Goal: Information Seeking & Learning: Check status

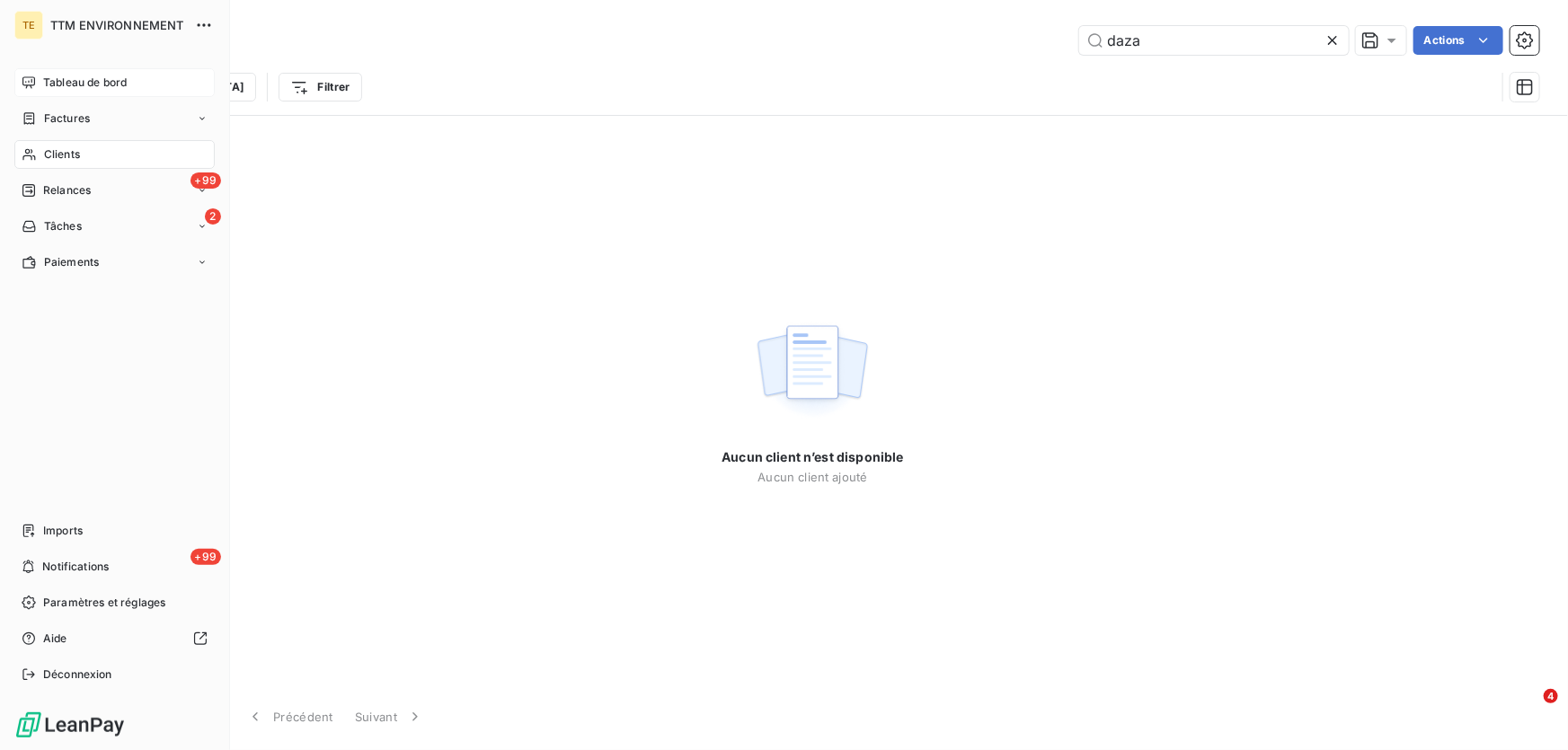
click at [76, 71] on div "Tableau de bord" at bounding box center [114, 82] width 200 height 29
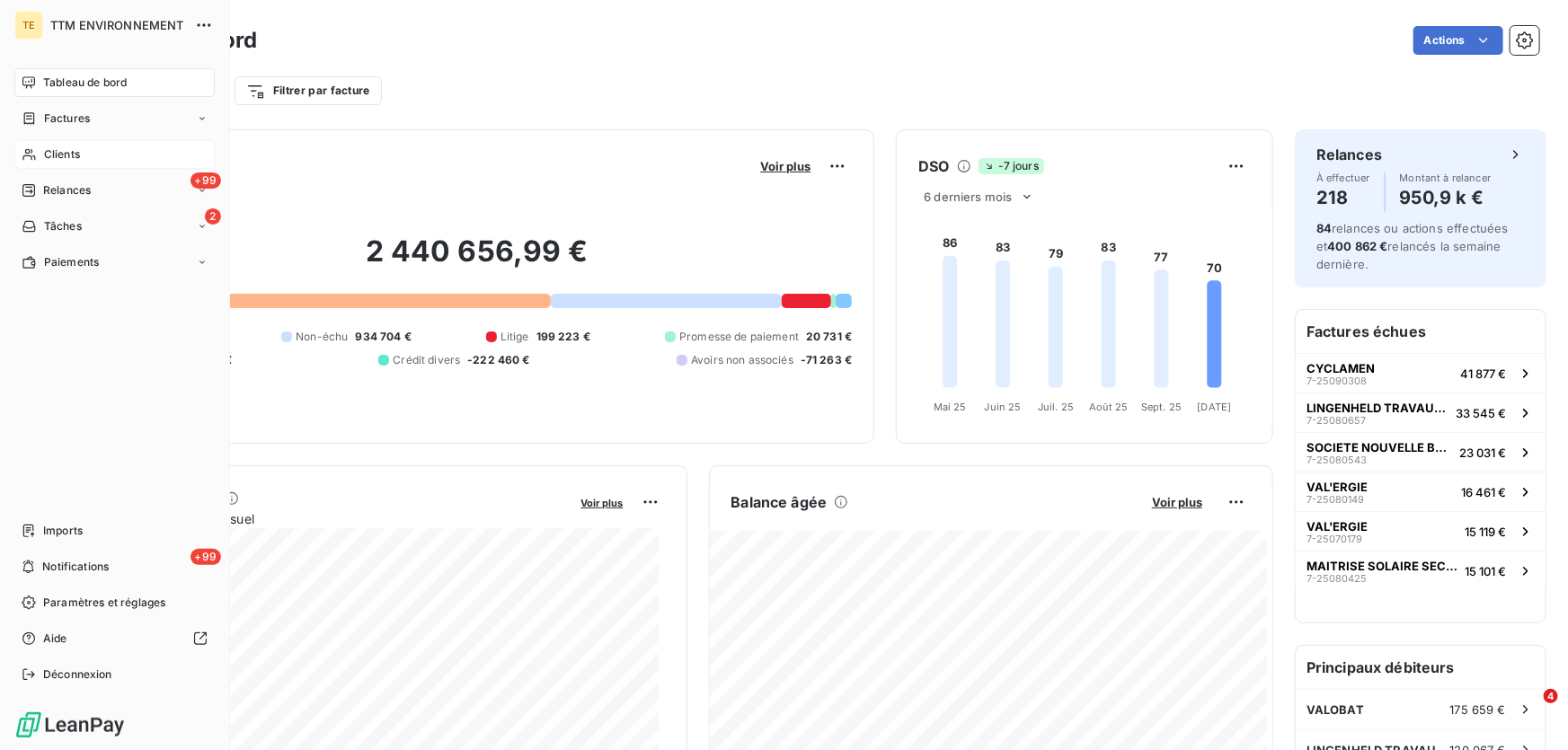
click at [62, 158] on span "Clients" at bounding box center [62, 155] width 36 height 17
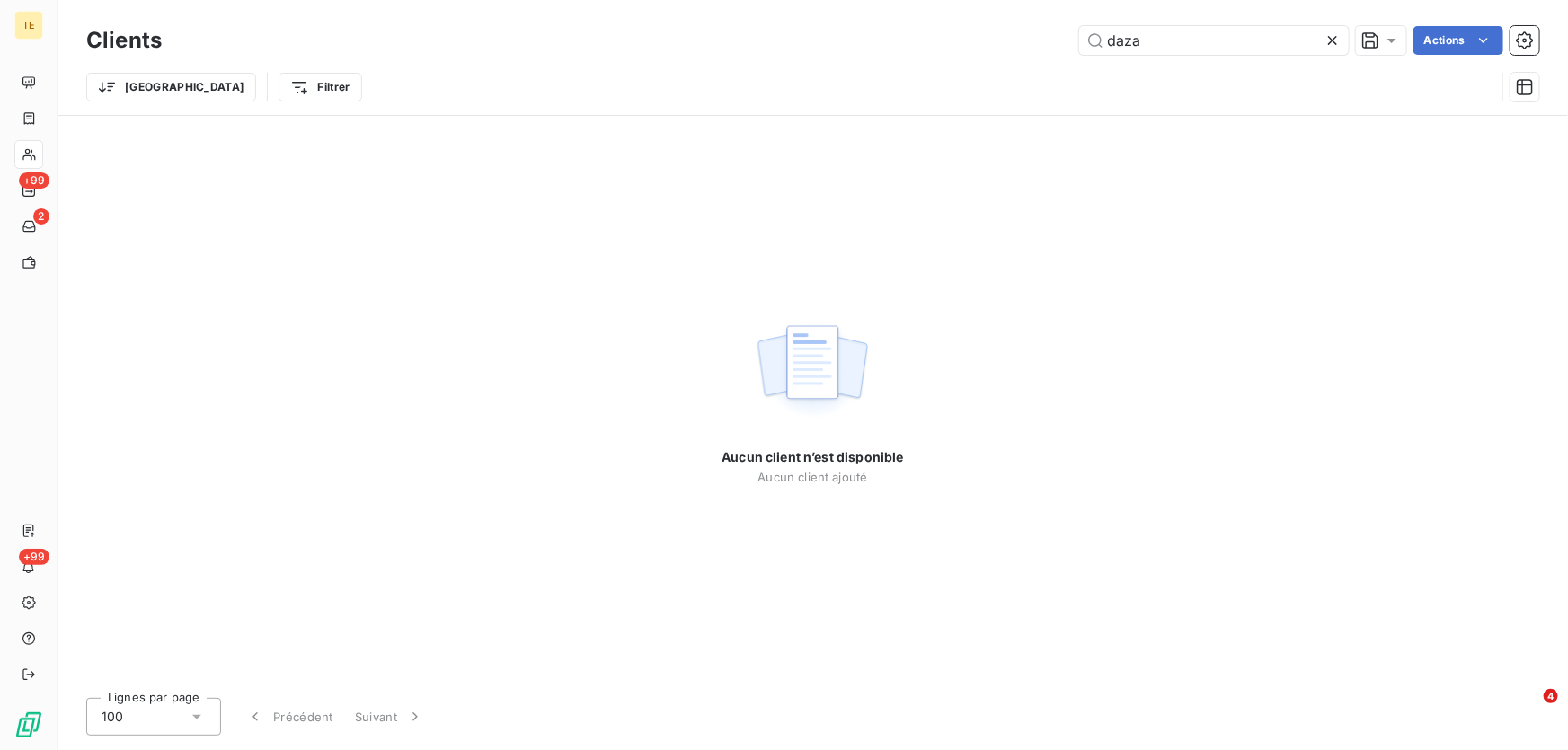
drag, startPoint x: 1213, startPoint y: 36, endPoint x: 883, endPoint y: 22, distance: 330.3
click at [883, 22] on div "Clients daza Actions" at bounding box center [813, 40] width 1453 height 38
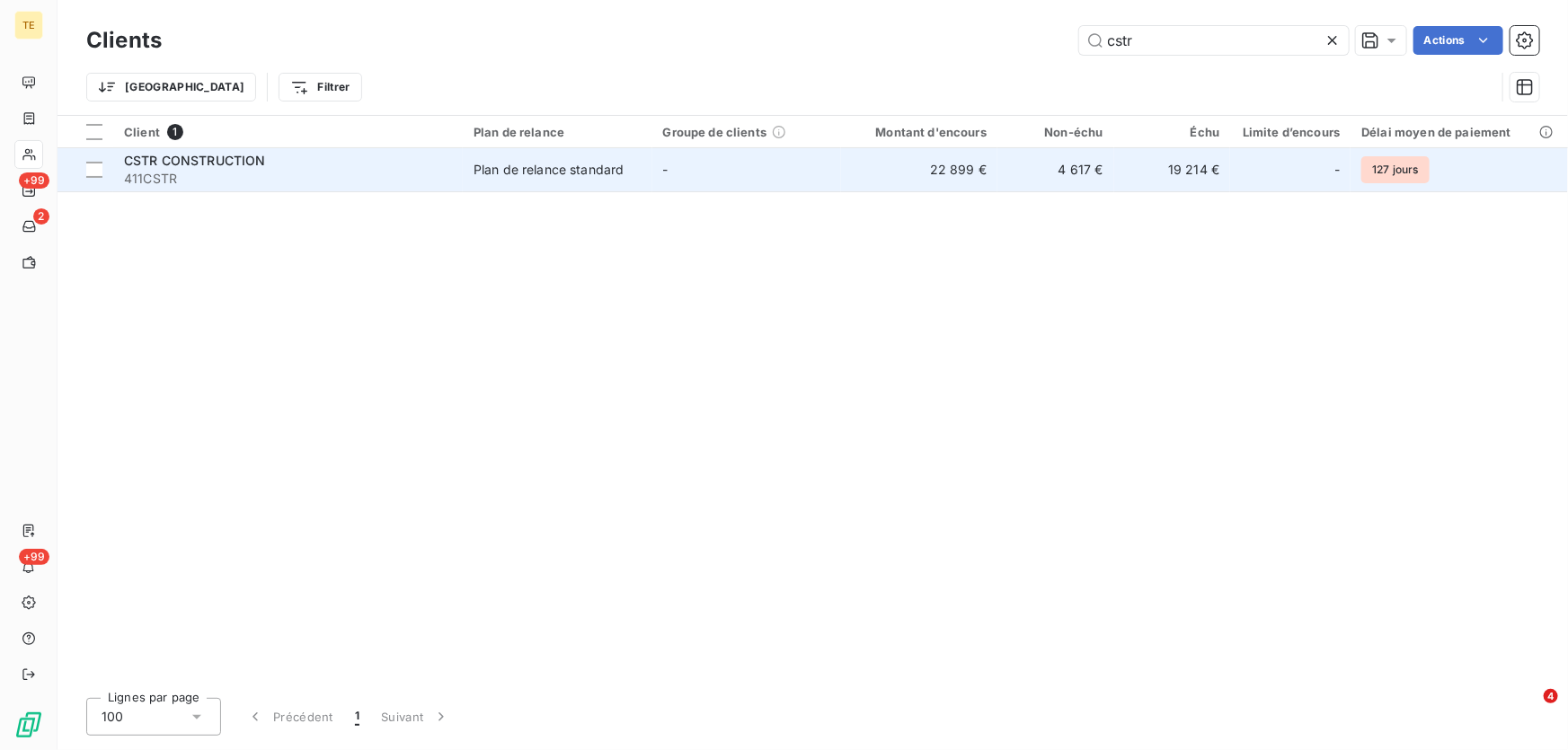
type input "cstr"
click at [188, 160] on span "CSTR CONSTRUCTION" at bounding box center [195, 160] width 142 height 16
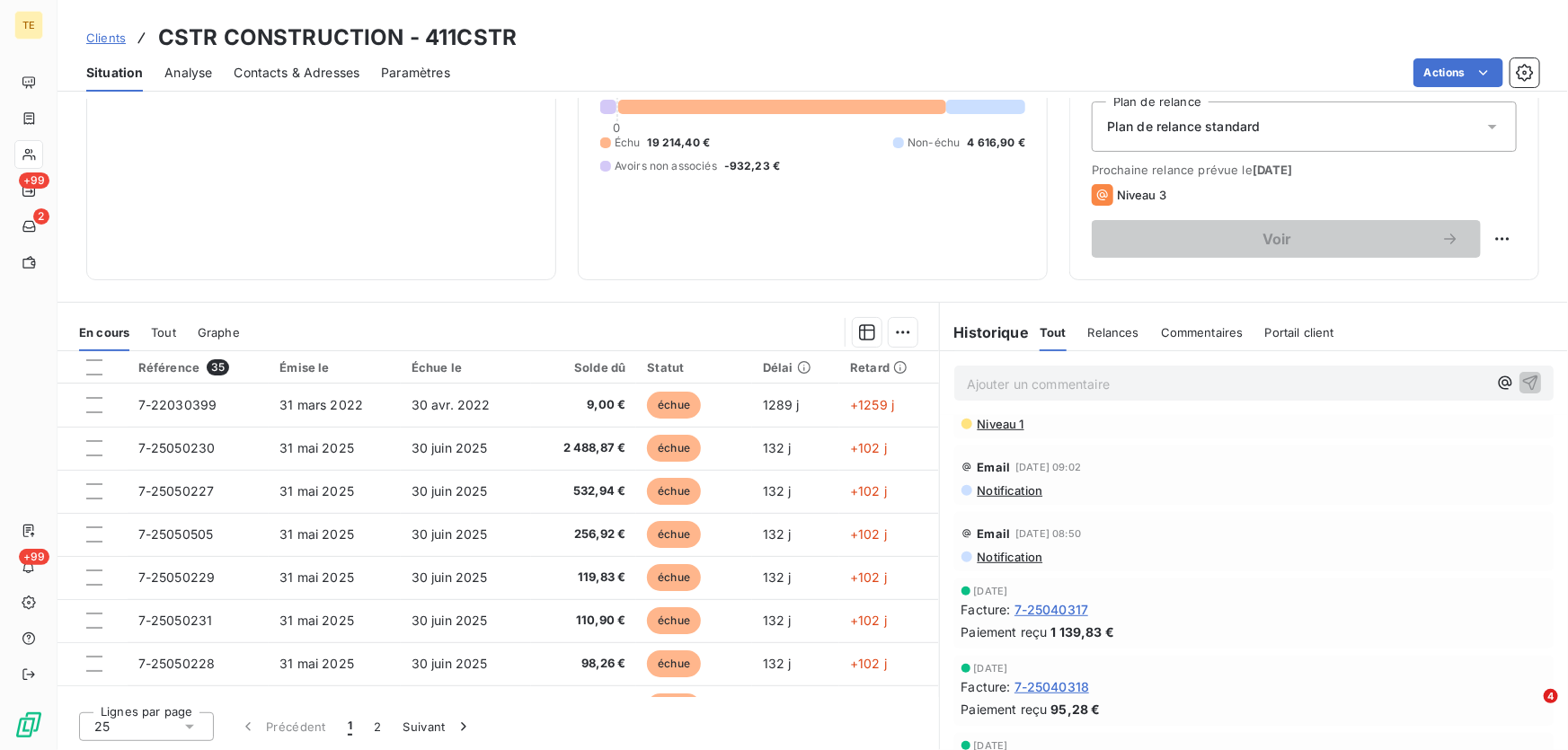
scroll to position [18, 0]
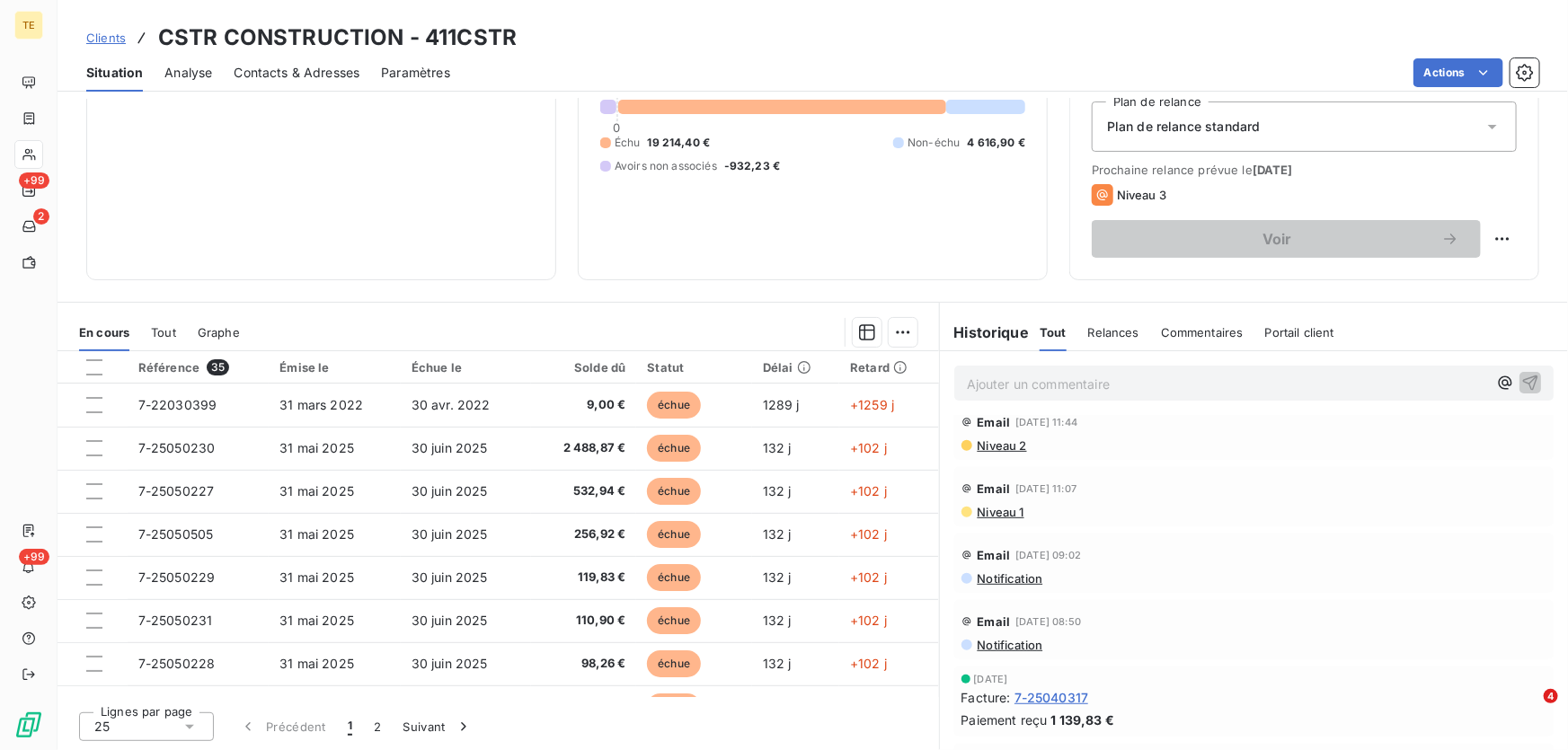
click at [998, 511] on span "Niveau 1" at bounding box center [1000, 512] width 49 height 15
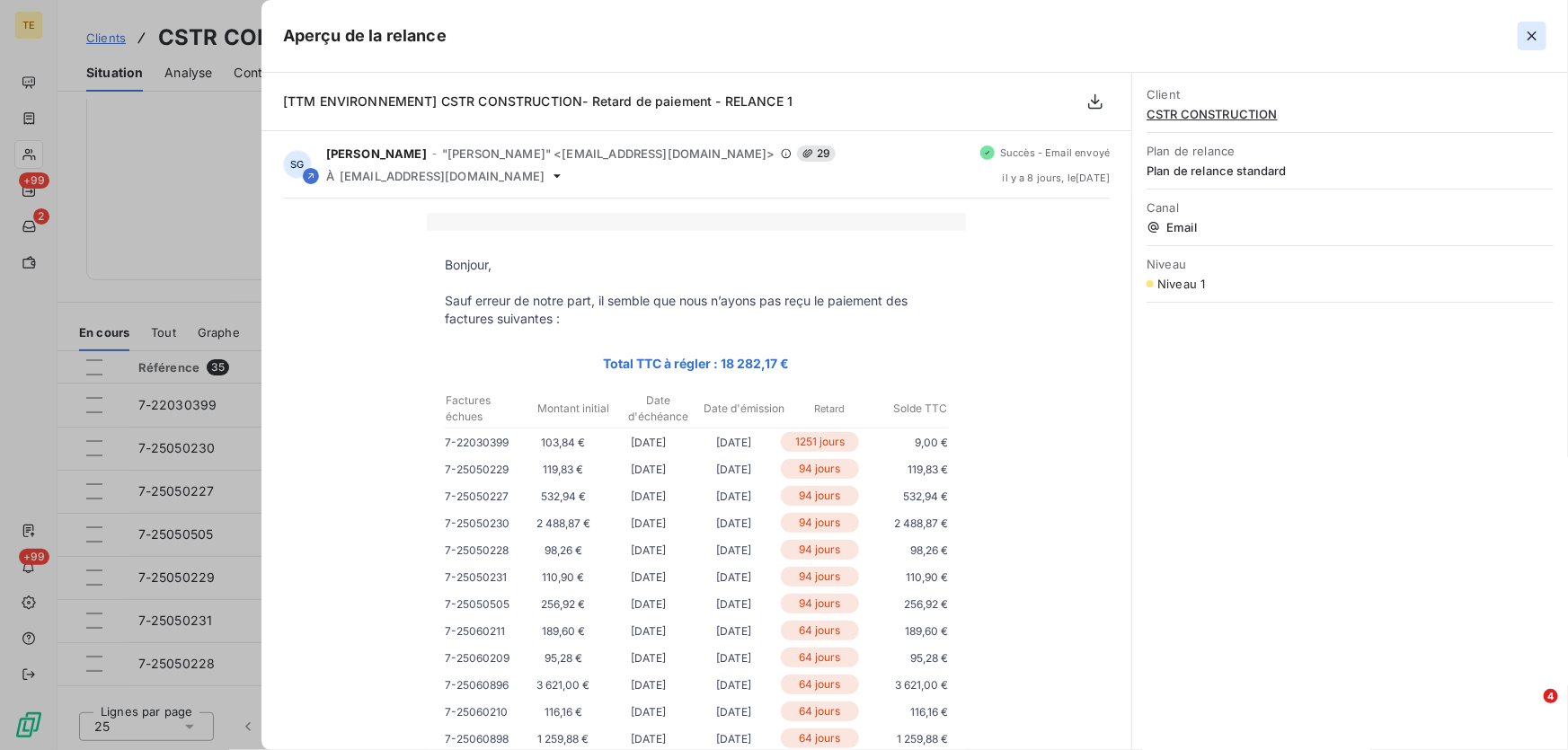
click at [1530, 31] on icon "button" at bounding box center [1532, 36] width 18 height 18
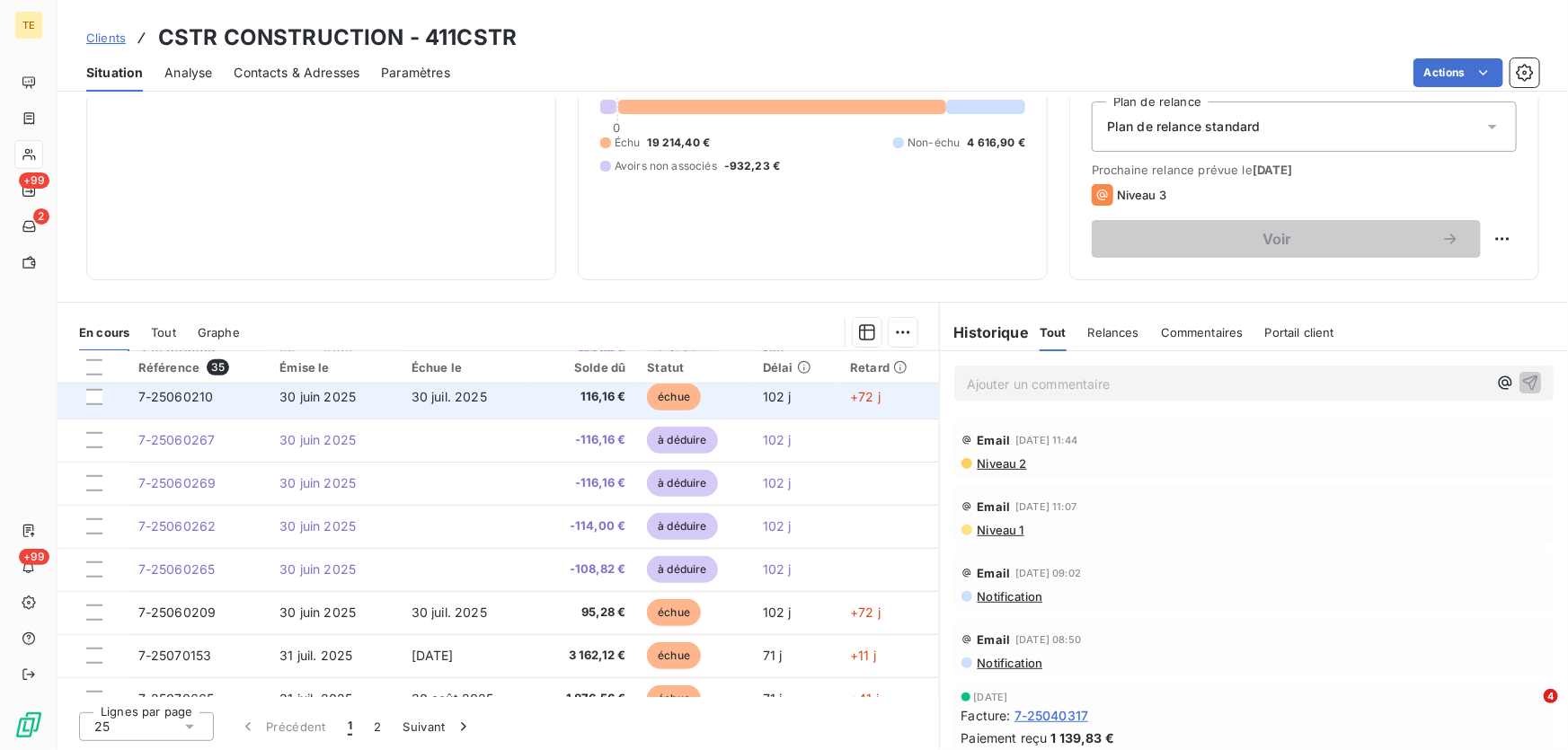
scroll to position [764, 0]
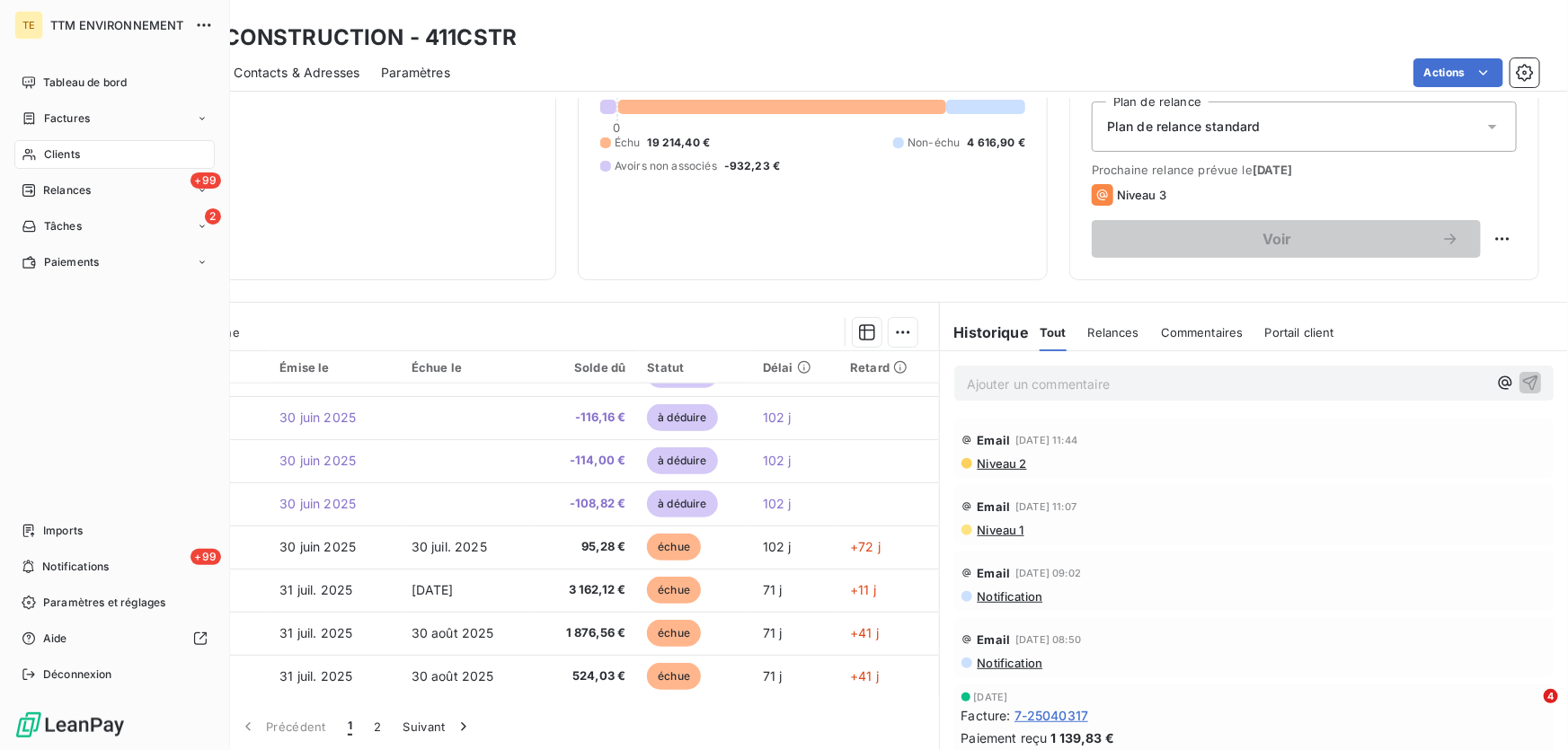
click at [62, 138] on nav "Tableau de bord Factures Clients +99 Relances 2 Tâches Paiements" at bounding box center [114, 172] width 200 height 208
click at [62, 153] on span "Clients" at bounding box center [62, 155] width 36 height 17
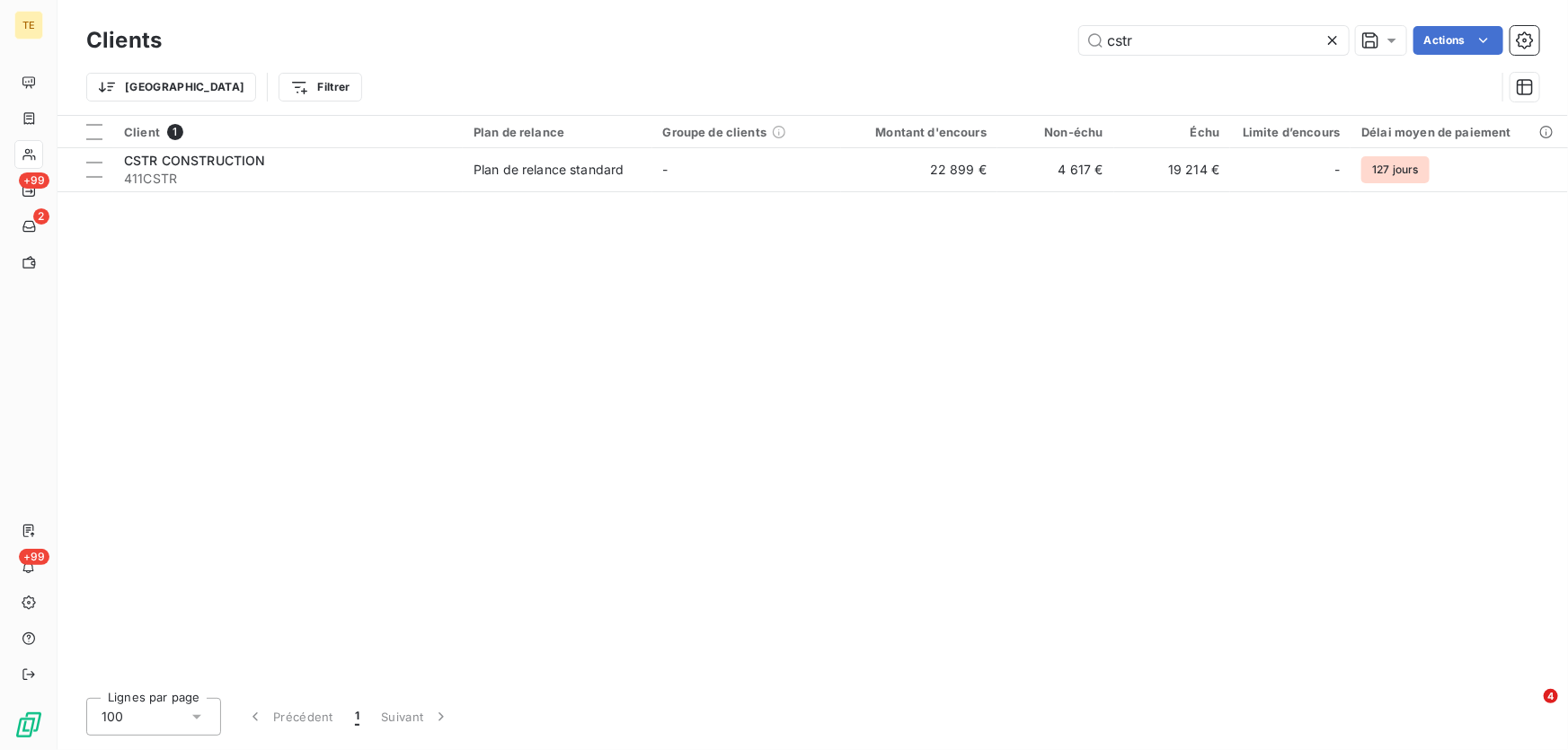
drag, startPoint x: 1210, startPoint y: 43, endPoint x: 959, endPoint y: 41, distance: 251.0
click at [959, 41] on div "cstr Actions" at bounding box center [861, 40] width 1356 height 29
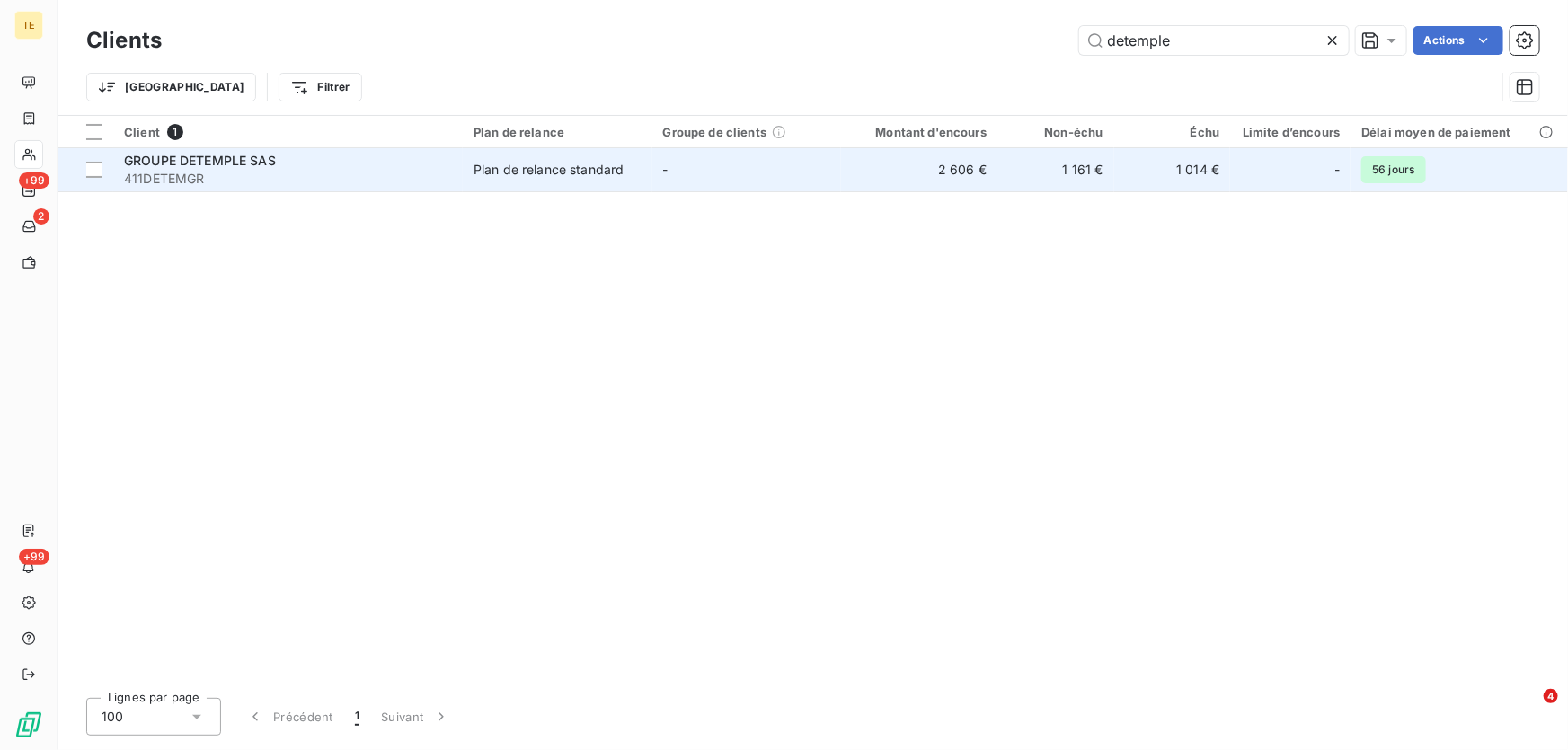
type input "detemple"
click at [189, 170] on span "411DETEMGR" at bounding box center [288, 179] width 328 height 18
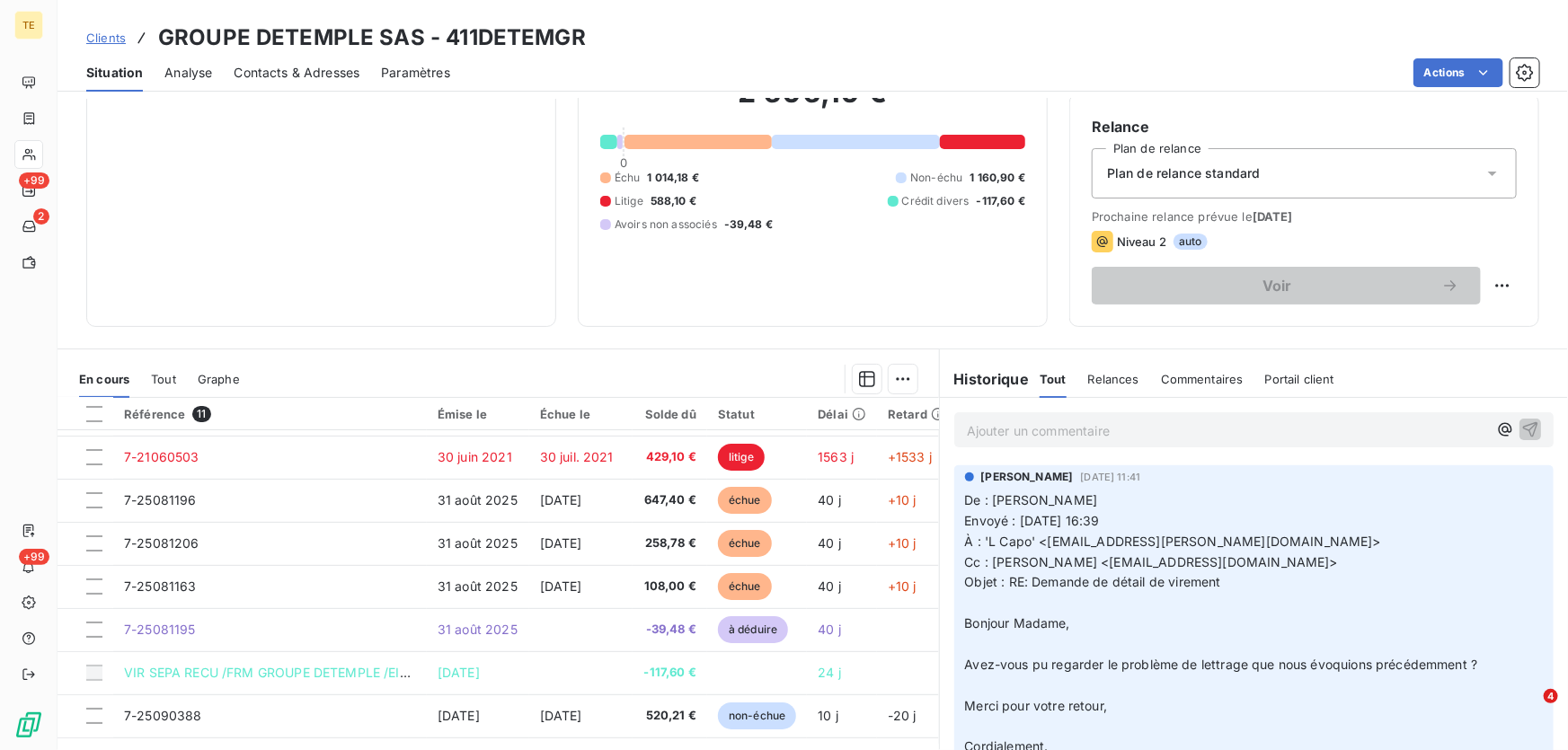
scroll to position [116, 0]
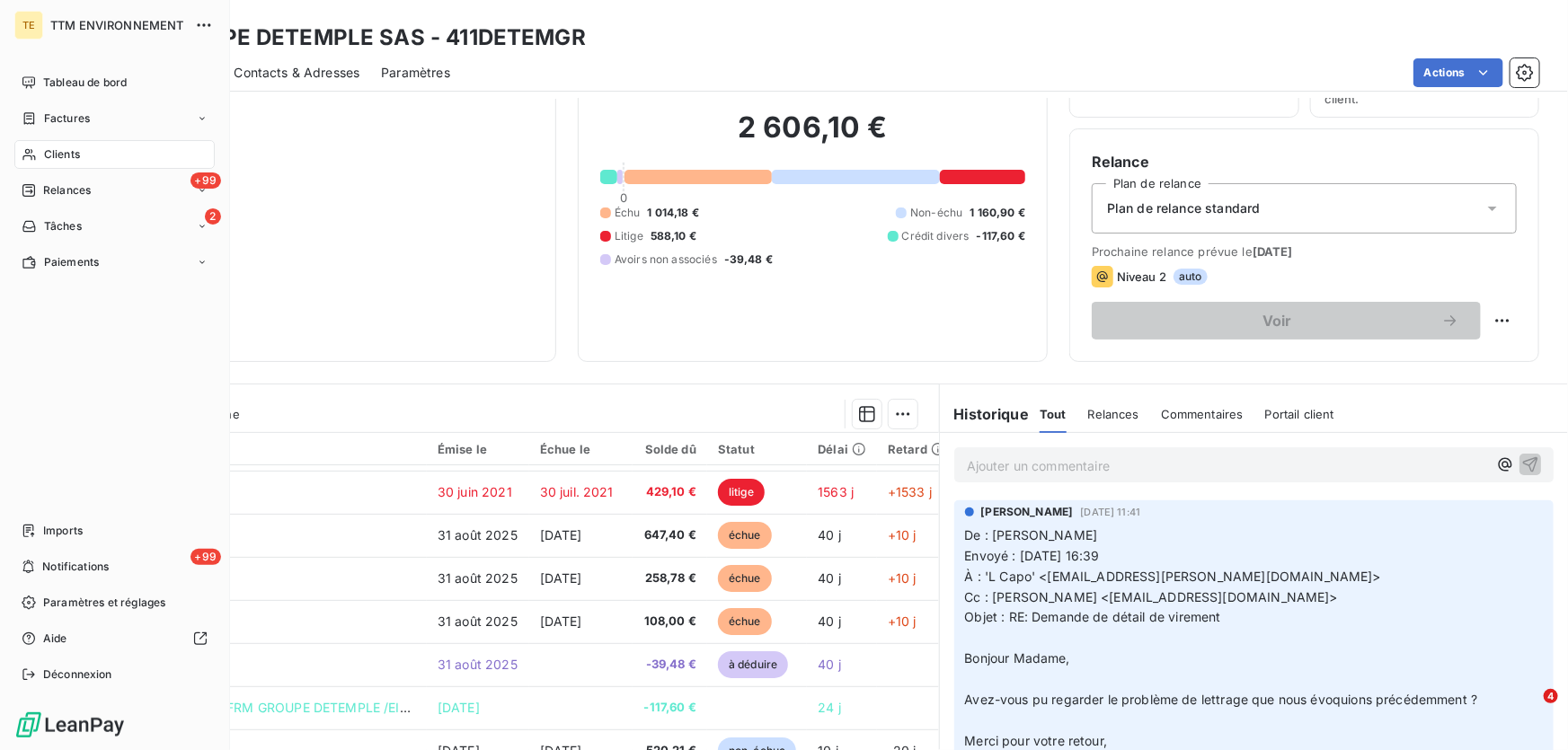
click at [45, 148] on span "Clients" at bounding box center [62, 155] width 36 height 17
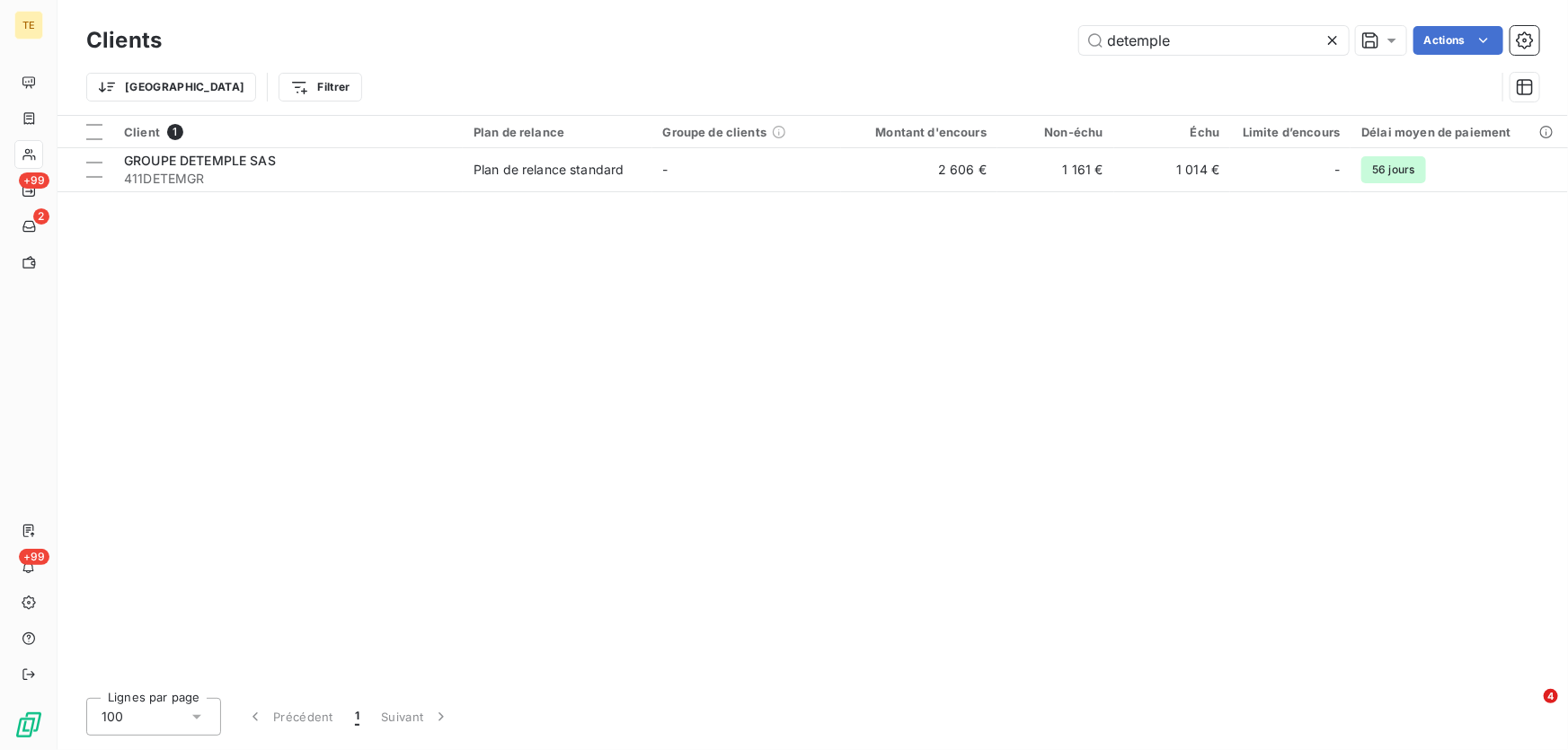
drag, startPoint x: 886, startPoint y: 26, endPoint x: 877, endPoint y: 25, distance: 9.1
click at [877, 26] on div "detemple Actions" at bounding box center [861, 40] width 1356 height 29
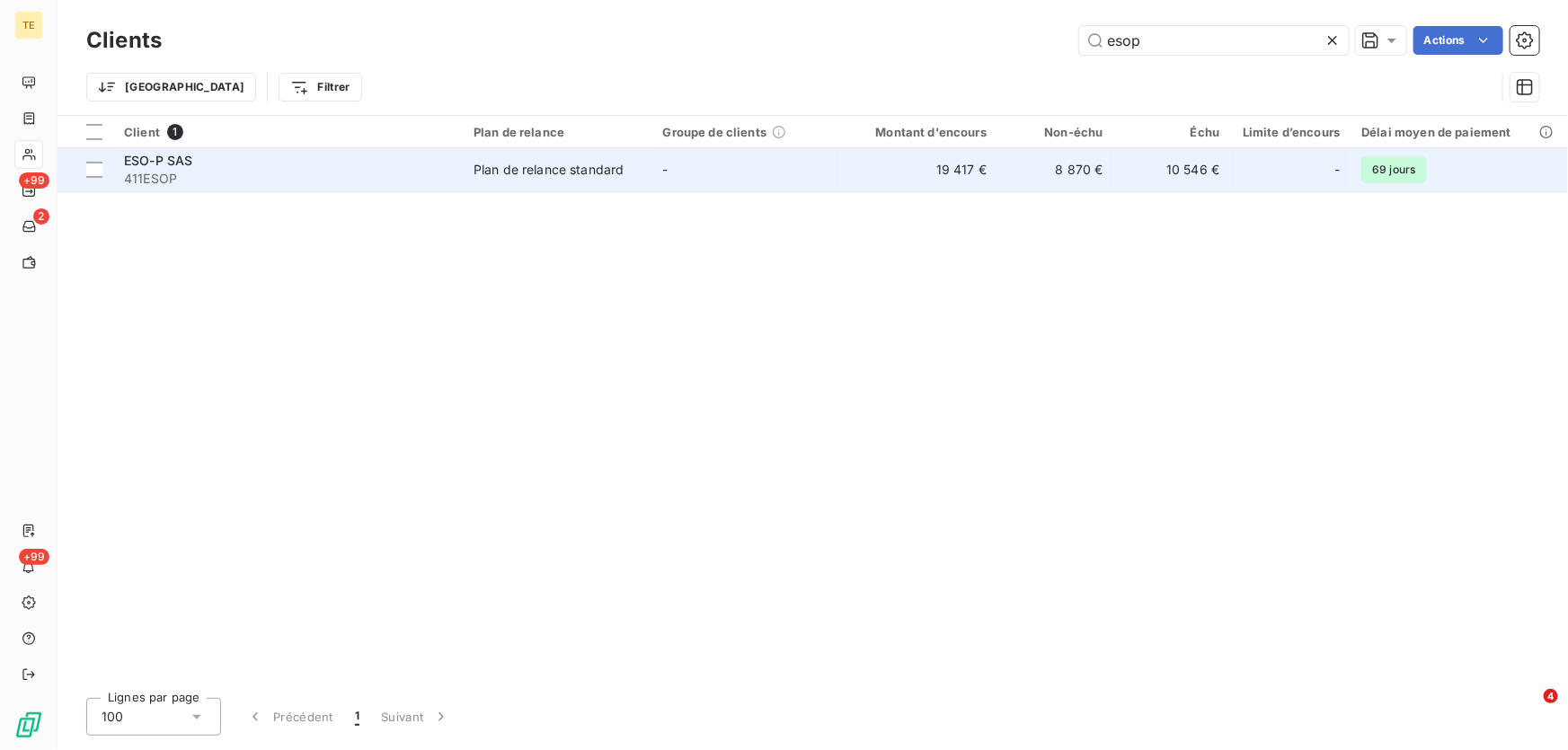
type input "esop"
click at [153, 179] on span "411ESOP" at bounding box center [288, 179] width 328 height 18
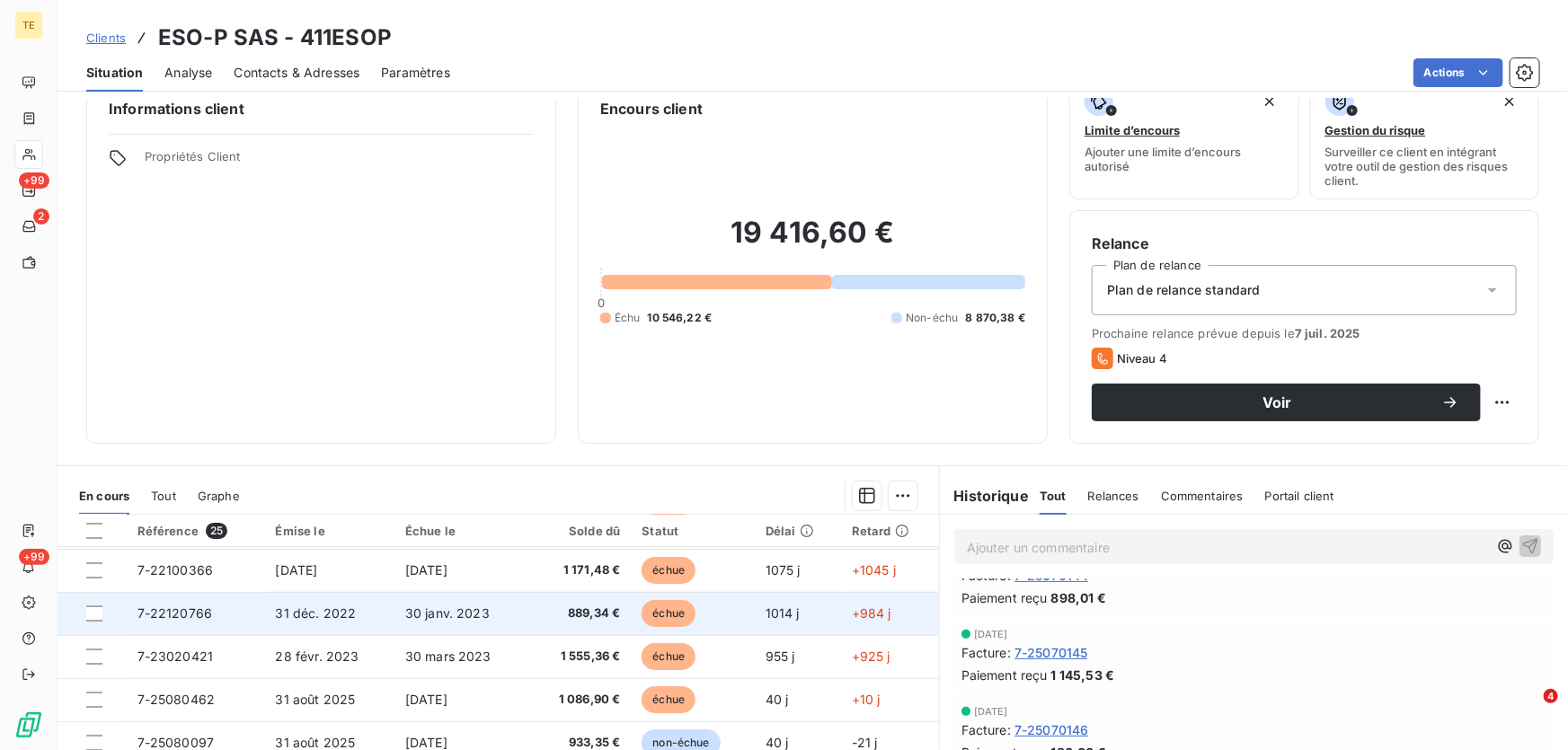
scroll to position [81, 0]
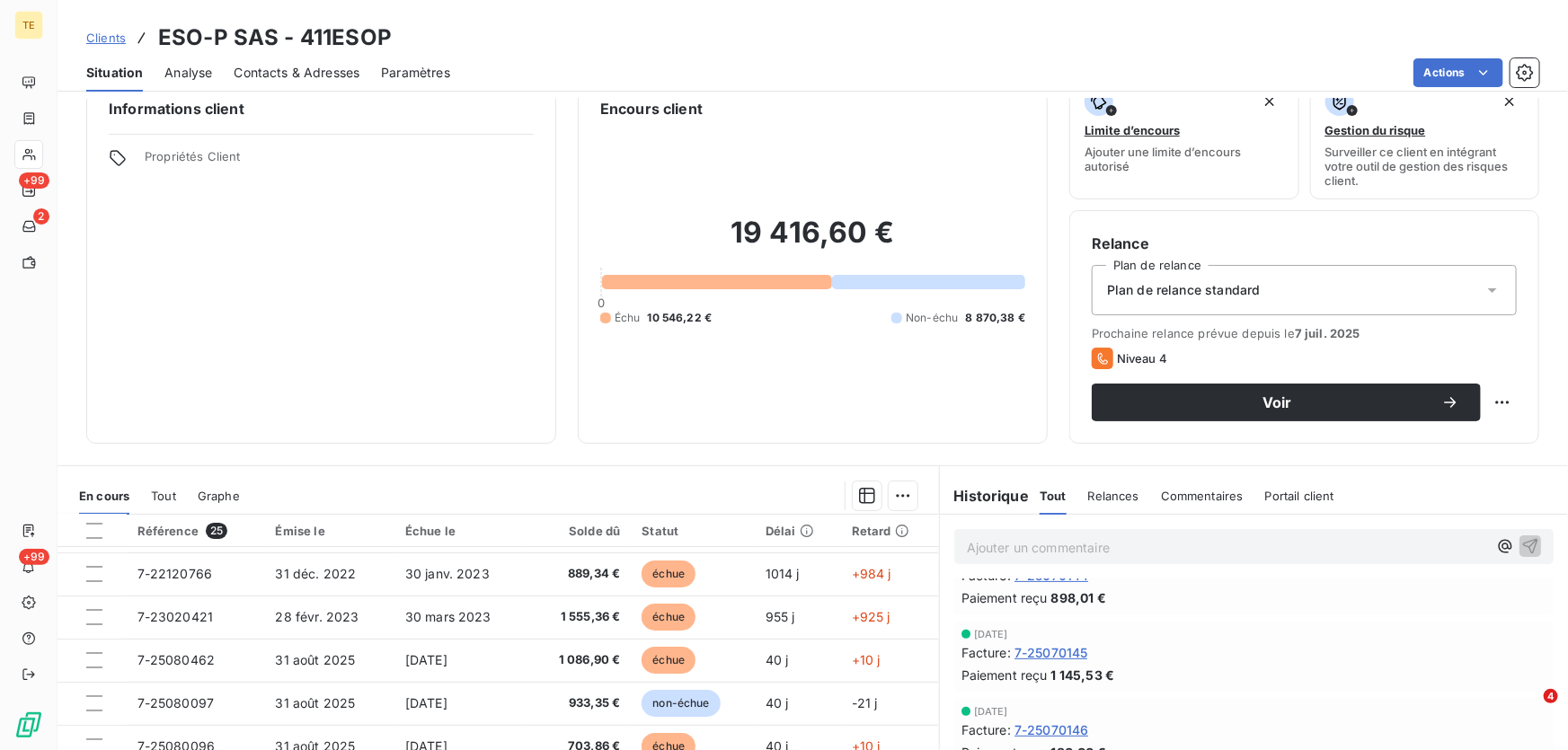
click at [983, 543] on p "Ajouter un commentaire ﻿" at bounding box center [1226, 547] width 521 height 22
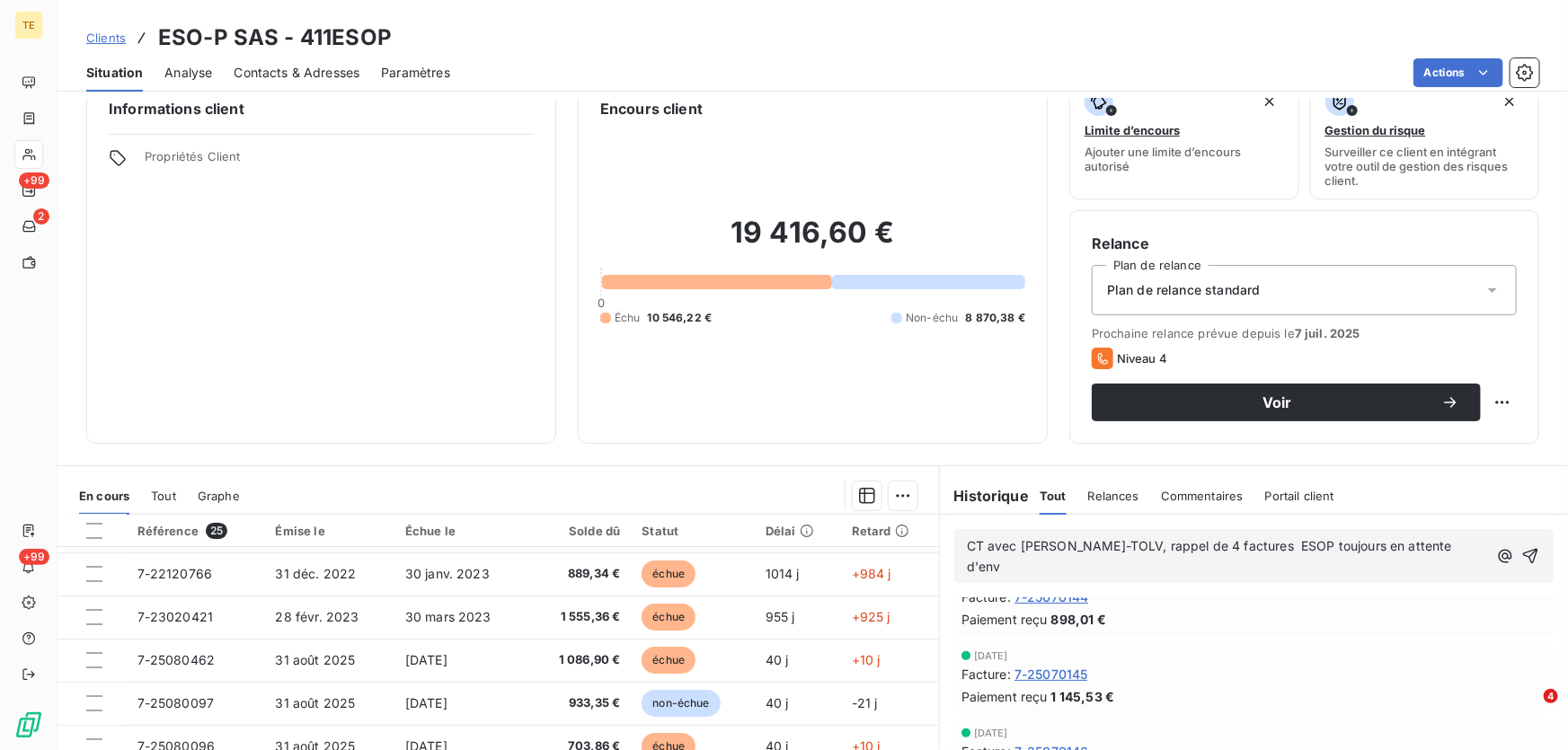
scroll to position [345, 0]
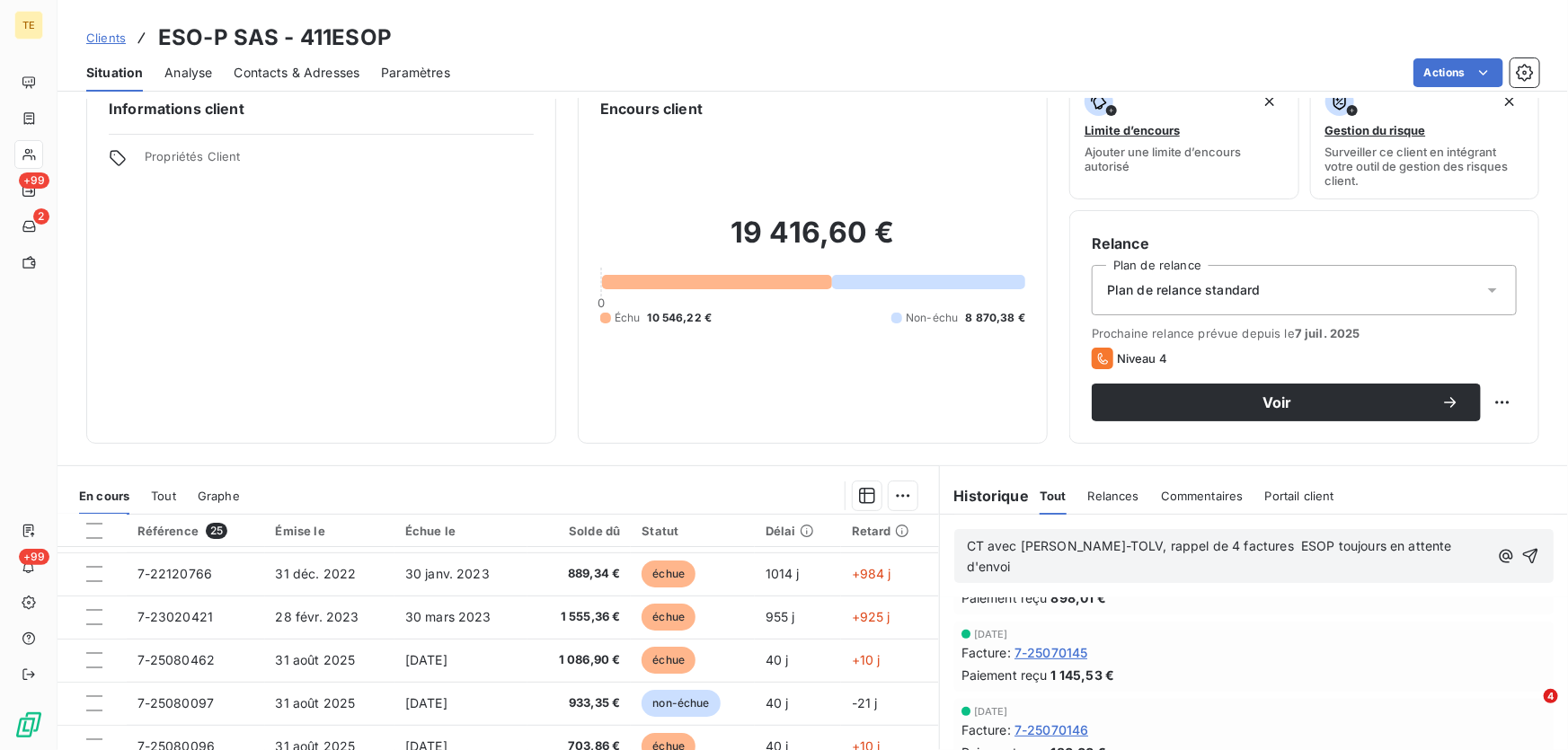
click at [1176, 545] on span "CT avec [PERSON_NAME]-TOLV, rappel de 4 factures ESOP toujours en attente d'env…" at bounding box center [1211, 556] width 489 height 36
click at [1190, 546] on span "CT avec [PERSON_NAME]-TOLV, rappel de 4 factures ESOP toujours en attente d'env…" at bounding box center [1211, 556] width 489 height 36
click at [1015, 566] on p "CT avec [PERSON_NAME]-TOLV, rappel dse 4 factures ESOP toujours en attente d'en…" at bounding box center [1227, 557] width 522 height 41
click at [1266, 545] on span "CT avec [PERSON_NAME]-TOLV, rappel dse 4 factures ESOP toujours en attente d'en…" at bounding box center [1213, 556] width 495 height 36
click at [1135, 565] on p "CT avec [PERSON_NAME]-TOLV, rappel dse 4 factures (rachat de matières) ESOP tou…" at bounding box center [1230, 557] width 527 height 41
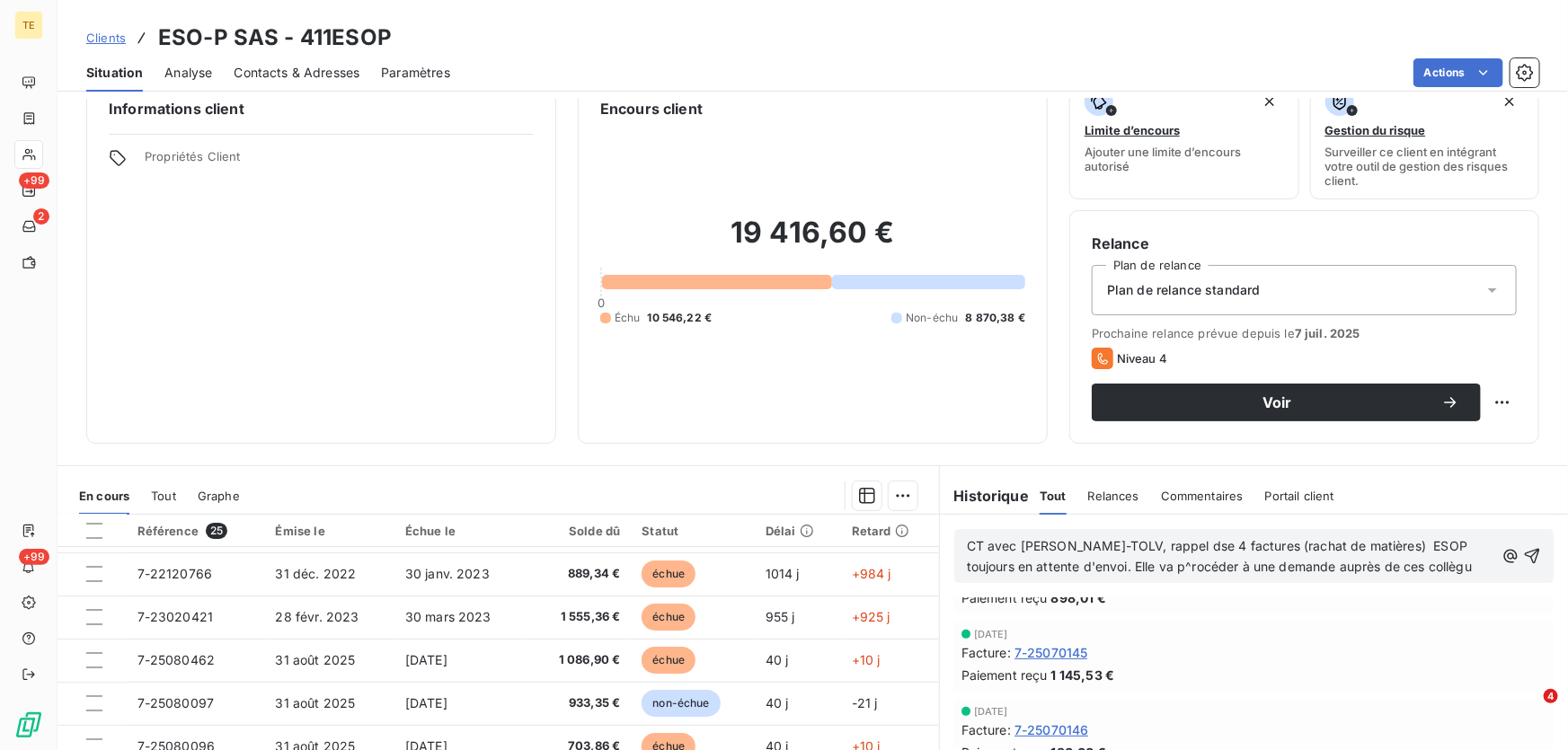
scroll to position [366, 0]
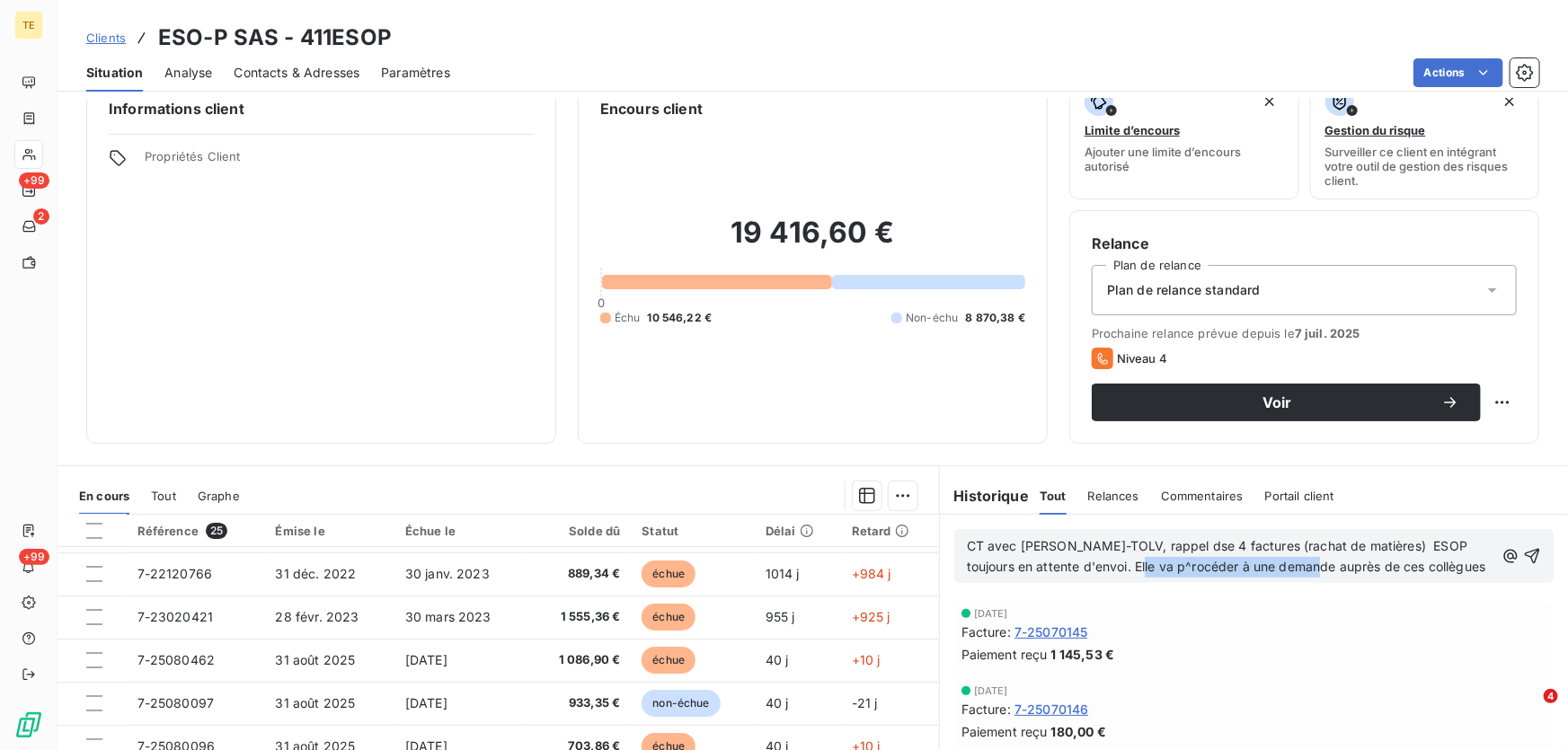
drag, startPoint x: 1333, startPoint y: 566, endPoint x: 1153, endPoint y: 566, distance: 180.0
click at [1153, 566] on span "CT avec [PERSON_NAME]-TOLV, rappel dse 4 factures (rachat de matières) ESOP tou…" at bounding box center [1226, 556] width 520 height 36
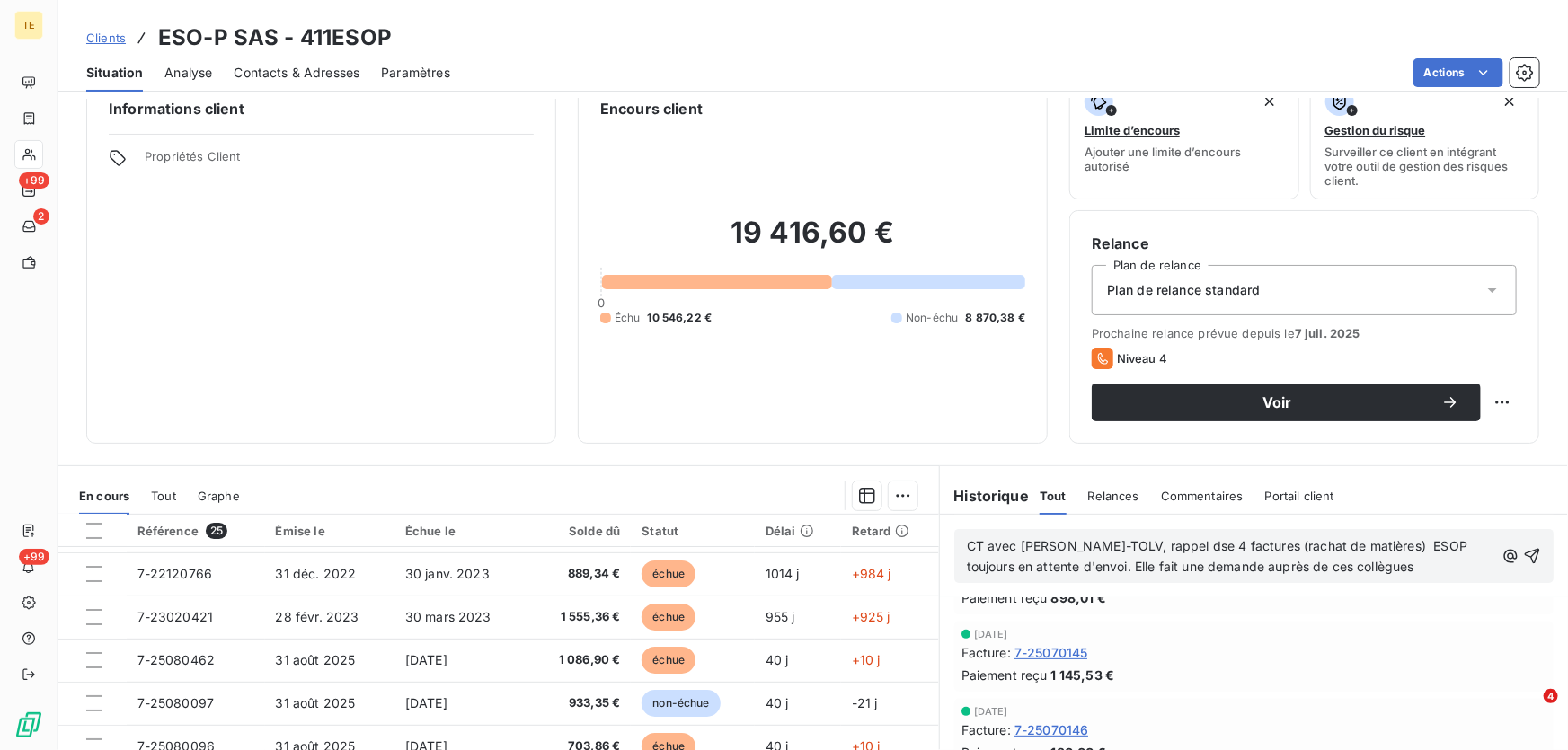
click at [1421, 562] on p "CT avec [PERSON_NAME]-TOLV, rappel dse 4 factures (rachat de matières) ESOP tou…" at bounding box center [1230, 557] width 527 height 41
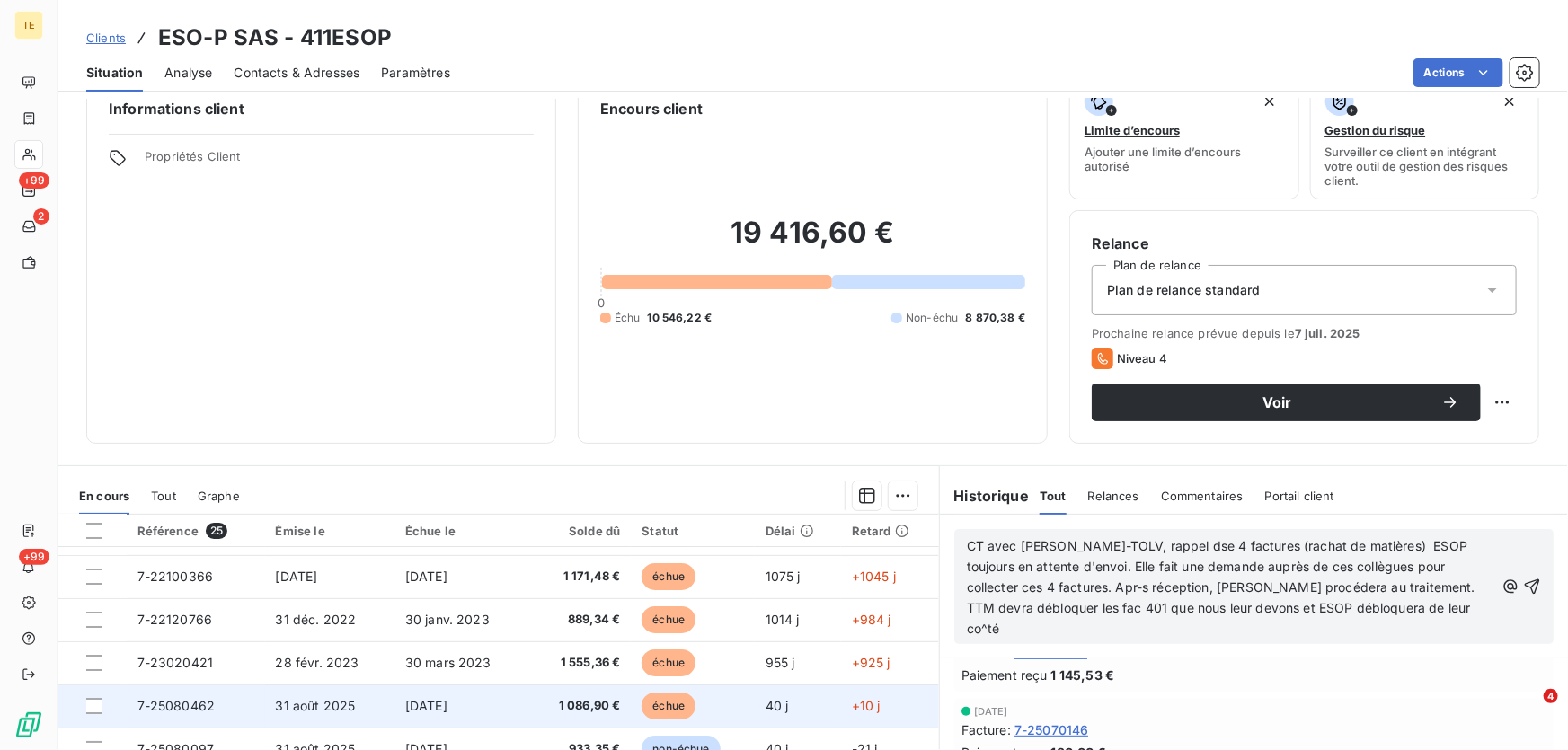
scroll to position [0, 0]
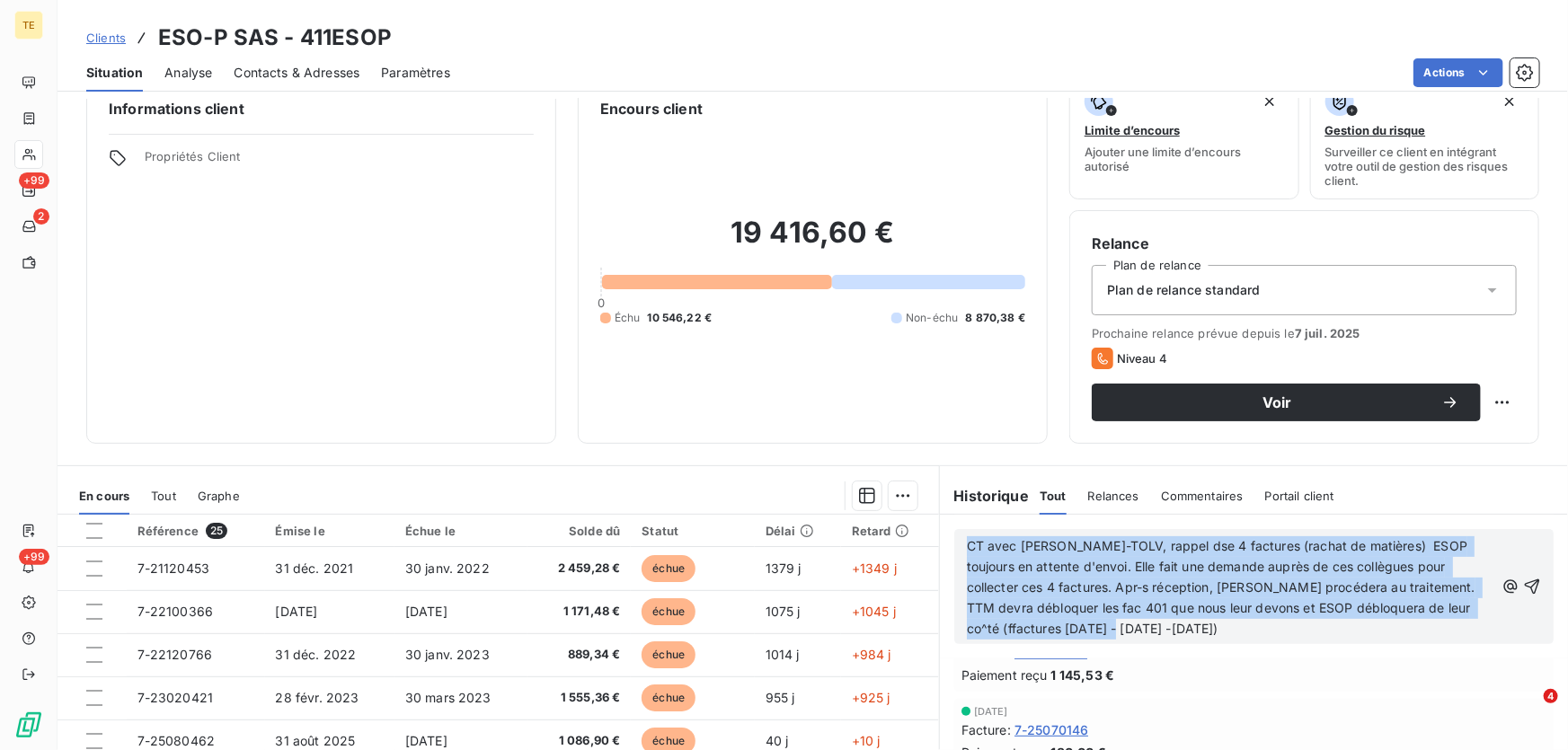
drag, startPoint x: 1199, startPoint y: 627, endPoint x: 961, endPoint y: 541, distance: 253.1
click at [966, 541] on p "CT avec [PERSON_NAME]-TOLV, rappel dse 4 factures (rachat de matières) ESOP tou…" at bounding box center [1230, 587] width 527 height 102
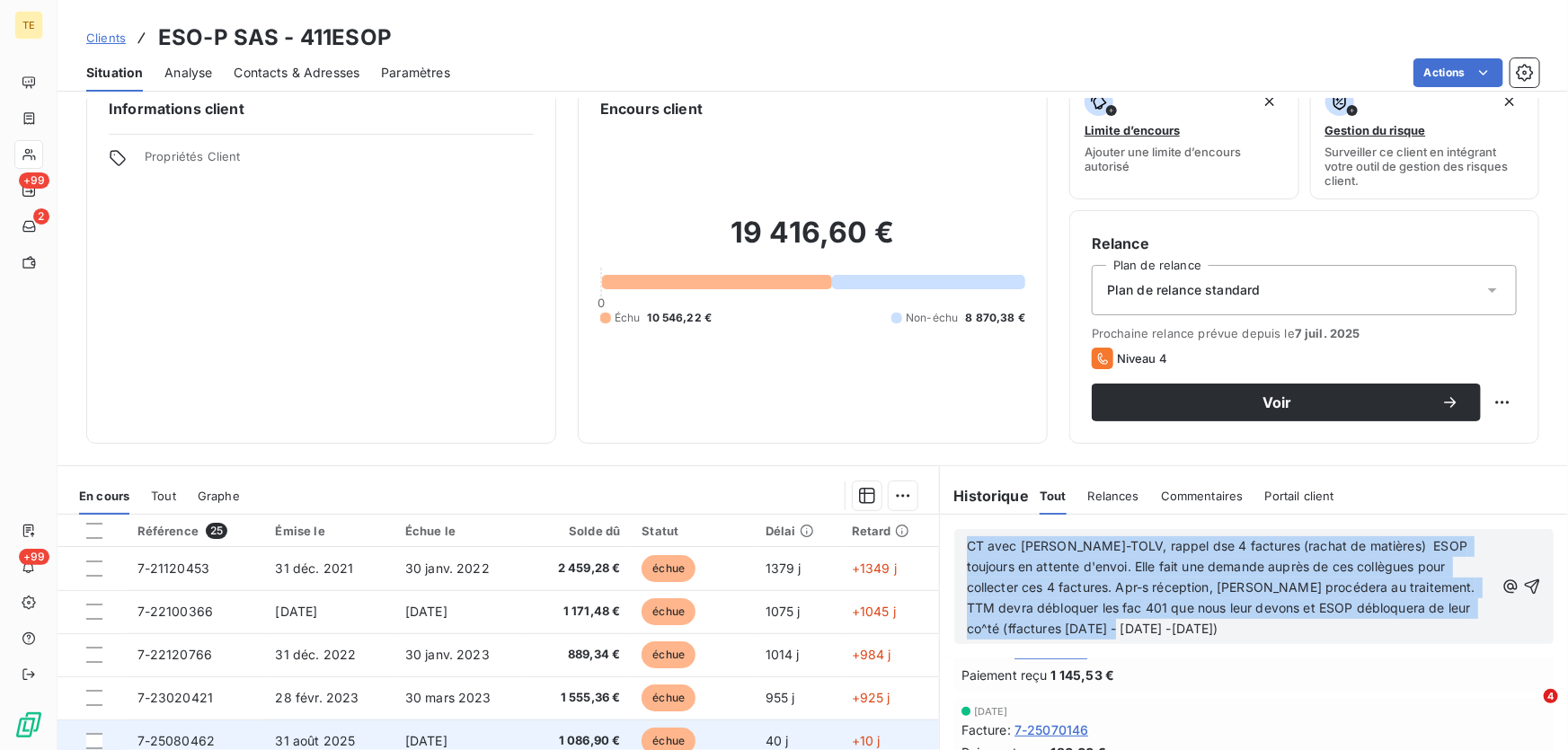
copy span "CT avec [PERSON_NAME]-TOLV, rappel dse 4 factures (rachat de matières) ESOP tou…"
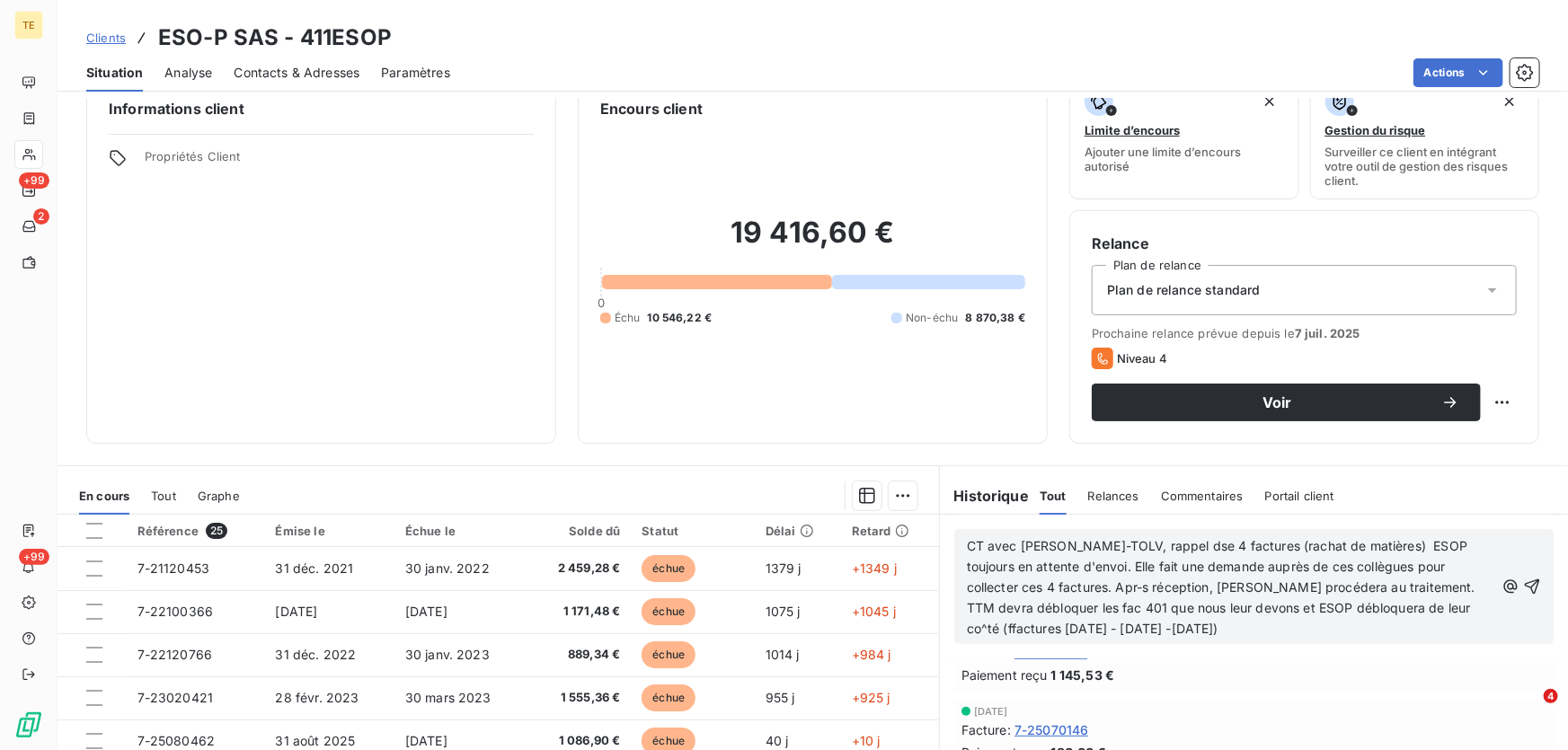
click at [1036, 532] on div "CT avec [PERSON_NAME]-TOLV, rappel dse 4 factures (rachat de matières) ESOP tou…" at bounding box center [1254, 586] width 599 height 115
click at [957, 545] on div "CT avec [PERSON_NAME]-TOLV, rappel dse 4 factures (rachat de matières) ESOP tou…" at bounding box center [1254, 586] width 599 height 115
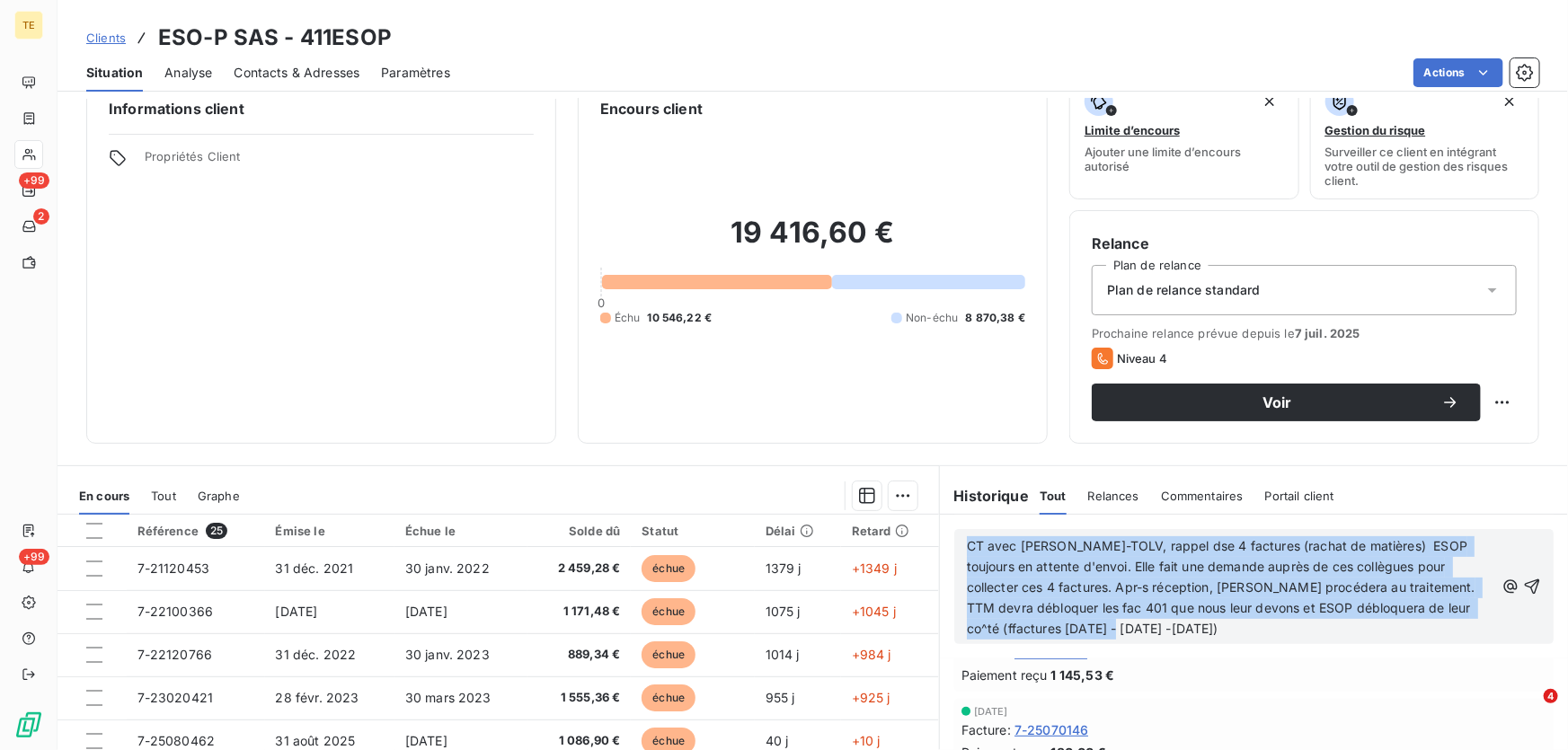
drag, startPoint x: 961, startPoint y: 545, endPoint x: 1182, endPoint y: 632, distance: 237.5
click at [1179, 635] on p "CT avec [PERSON_NAME]-TOLV, rappel dse 4 factures (rachat de matières) ESOP tou…" at bounding box center [1230, 587] width 527 height 102
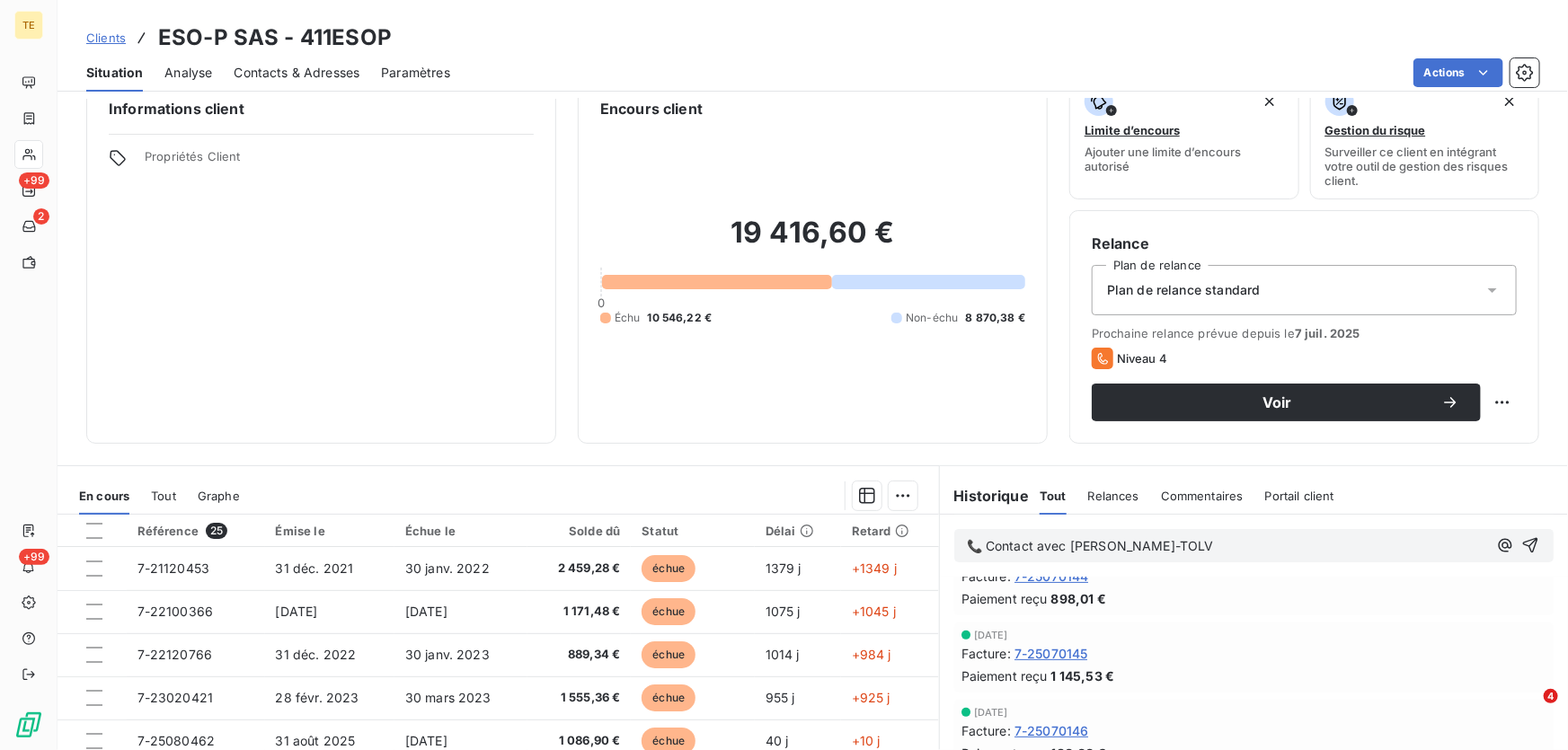
scroll to position [427, 0]
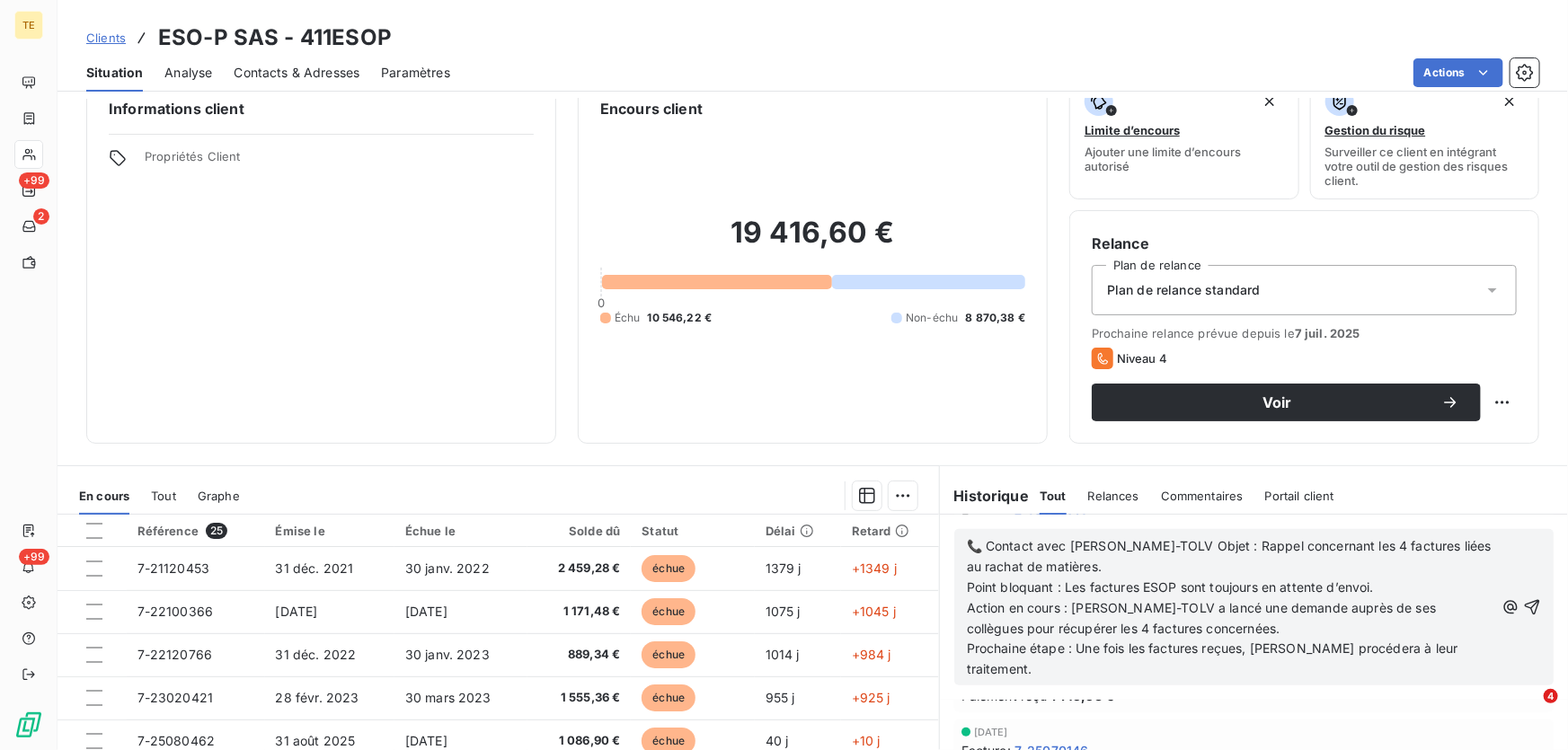
click at [1215, 624] on span "Action en cours : [PERSON_NAME]-TOLV a lancé une demande auprès de ses collègue…" at bounding box center [1203, 617] width 474 height 36
click at [1465, 647] on p "Prochaine étape : Une fois les factures reçues, [PERSON_NAME] procédera à leur …" at bounding box center [1230, 659] width 527 height 41
click at [1217, 626] on p "Action en cours : [PERSON_NAME]-TOLV a lancé une demande auprès de ses collègue…" at bounding box center [1230, 619] width 527 height 41
click at [1390, 673] on p "Prochaine étape : Une fois les factures reçues, [PERSON_NAME] à leur traitement…" at bounding box center [1230, 659] width 527 height 41
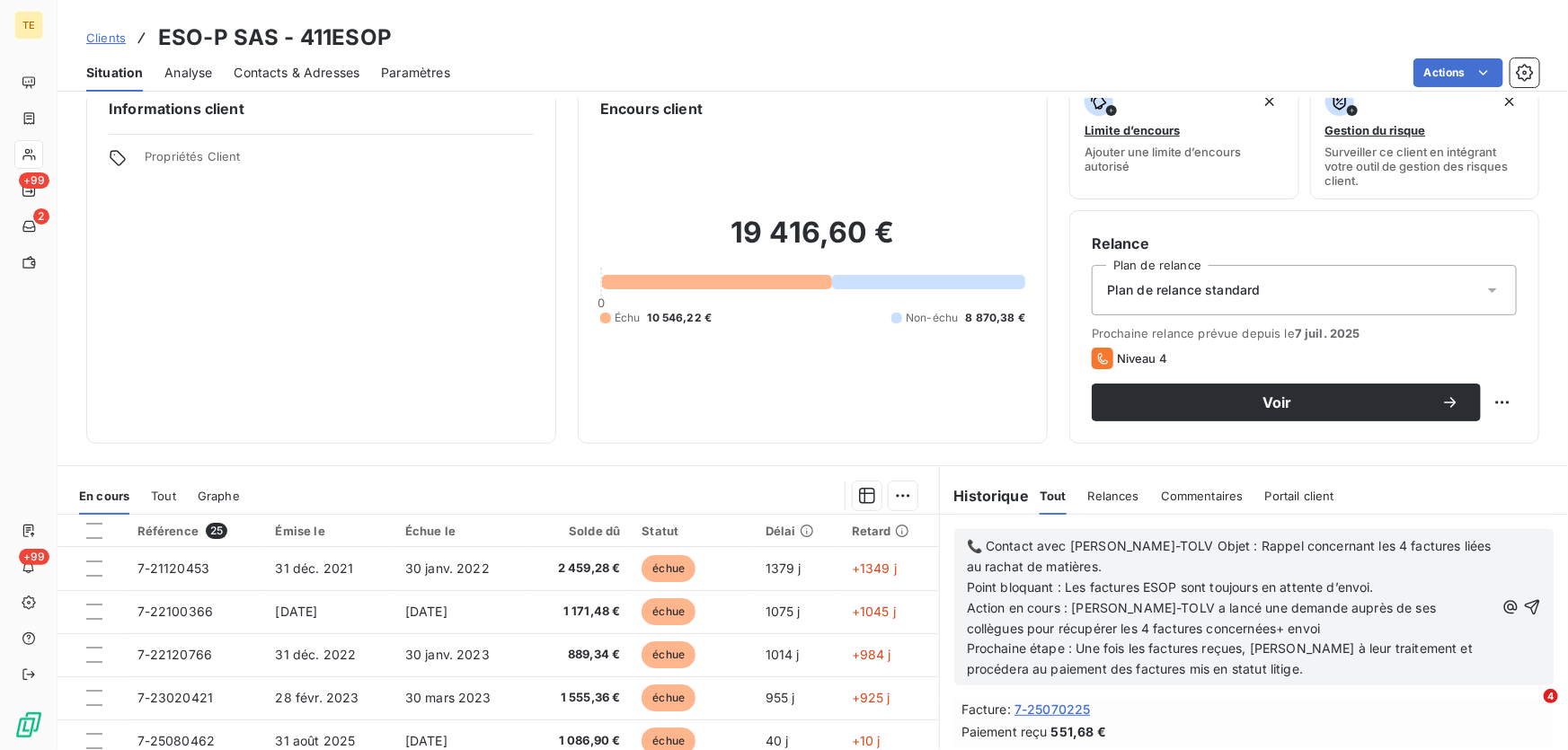
scroll to position [692, 0]
click at [1355, 672] on p "Prochaine étape : Une fois les factures reçues, [PERSON_NAME] à leur traitement…" at bounding box center [1230, 659] width 527 height 41
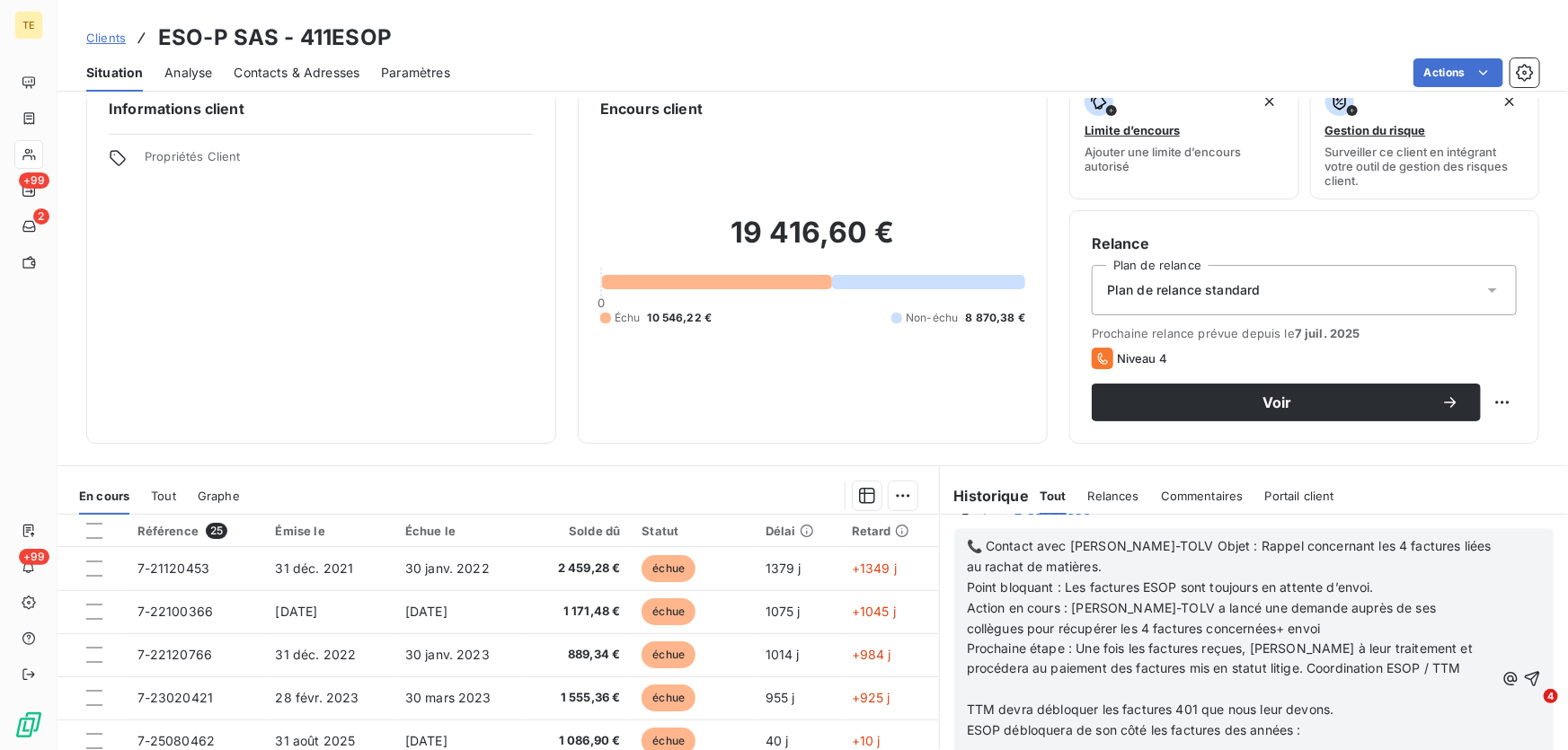
scroll to position [1591, 0]
click at [1317, 667] on span "Prochaine étape : Une fois les factures reçues, [PERSON_NAME] à leur traitement…" at bounding box center [1221, 658] width 509 height 36
drag, startPoint x: 1465, startPoint y: 647, endPoint x: 1297, endPoint y: 647, distance: 168.0
click at [1297, 647] on p "Prochaine étape : Une fois les factures reçues, [PERSON_NAME] à leur traitement…" at bounding box center [1230, 659] width 527 height 41
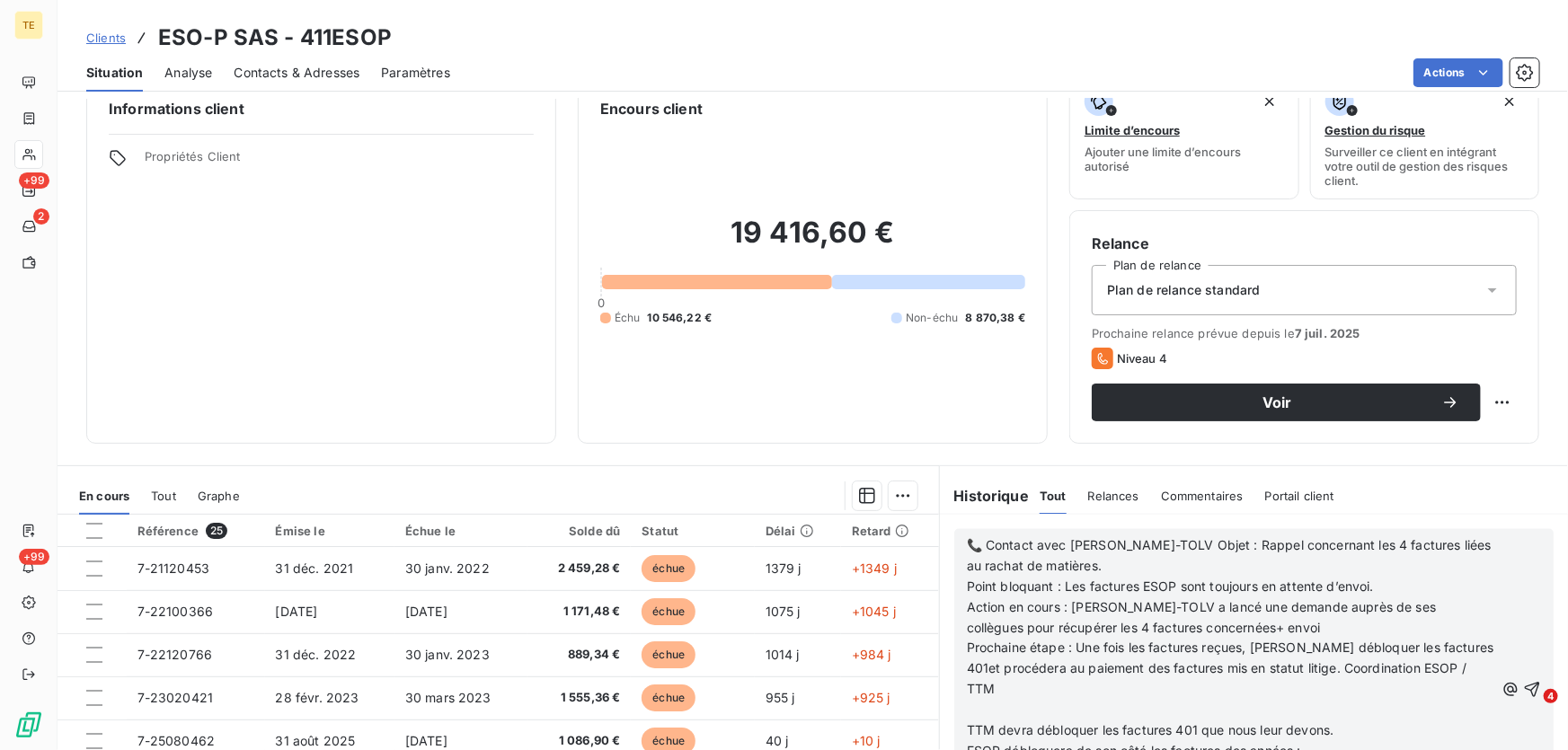
click at [1316, 649] on span "Prochaine étape : Une fois les factures reçues, [PERSON_NAME] débloquer les fac…" at bounding box center [1232, 668] width 531 height 56
click at [1338, 672] on span "Prochaine étape : Une fois les factures reçues, [PERSON_NAME] débloquer les fac…" at bounding box center [1232, 668] width 531 height 56
drag, startPoint x: 1465, startPoint y: 663, endPoint x: 979, endPoint y: 674, distance: 486.1
click at [979, 674] on span "Prochaine étape : Une fois les factures reçues, [PERSON_NAME] débloquer les fac…" at bounding box center [1232, 668] width 531 height 56
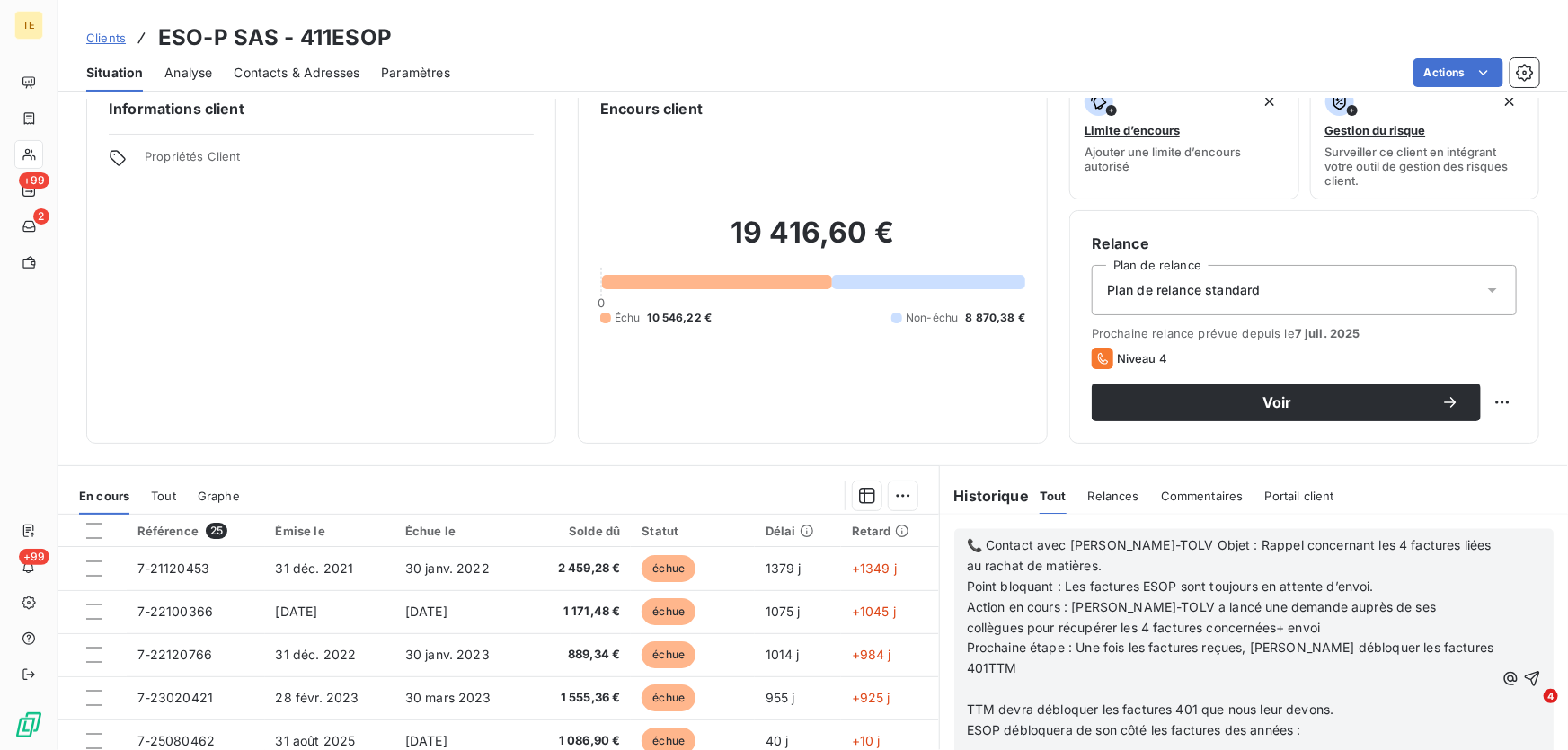
scroll to position [1979, 0]
click at [1181, 667] on p "Prochaine étape : Une fois les factures reçues, [PERSON_NAME] débloquer les fac…" at bounding box center [1230, 659] width 527 height 41
click at [994, 668] on span "Prochaine étape : Une fois les factures reçues, [PERSON_NAME] débloquer les fac…" at bounding box center [1232, 658] width 531 height 36
click at [1273, 633] on p "Action en cours : [PERSON_NAME]-TOLV a lancé une demande auprès de ses collègue…" at bounding box center [1230, 619] width 527 height 41
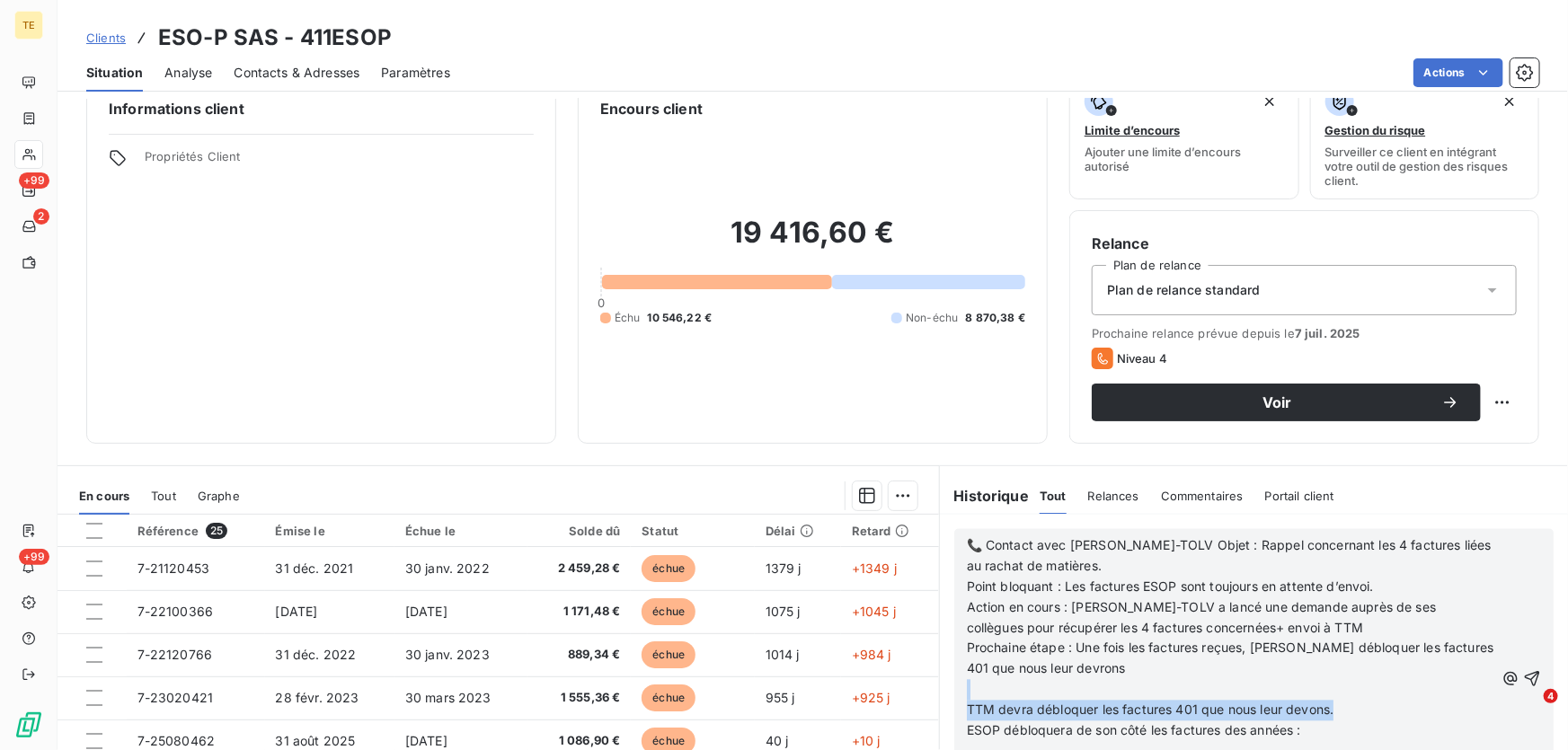
drag, startPoint x: 1272, startPoint y: 715, endPoint x: 942, endPoint y: 698, distance: 330.4
click at [942, 698] on div "📞 Contact avec [PERSON_NAME]-TOLV Objet : Rappel concernant les 4 factures liée…" at bounding box center [1254, 679] width 628 height 329
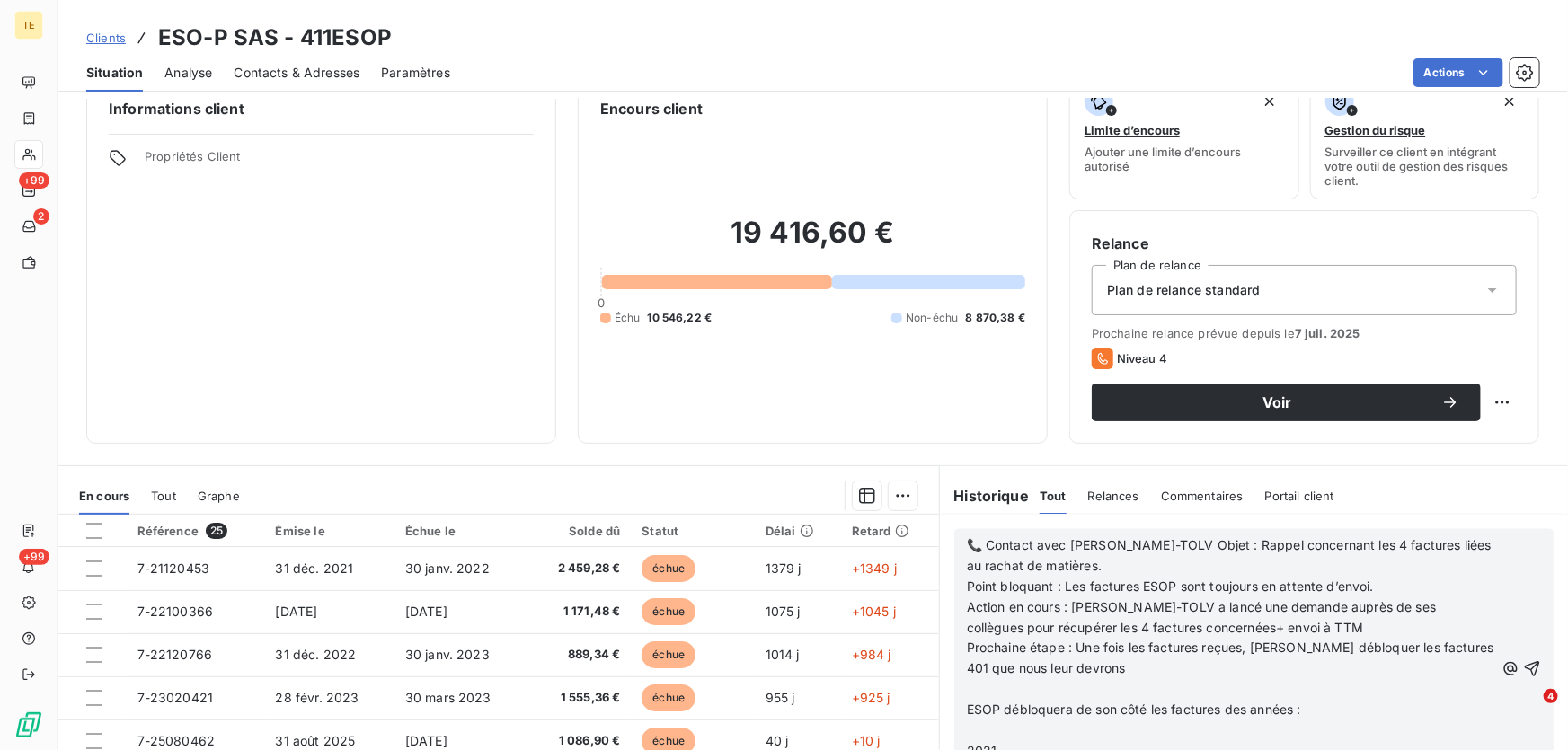
click at [987, 689] on p "﻿" at bounding box center [1230, 690] width 527 height 20
click at [980, 705] on p "﻿" at bounding box center [1230, 711] width 527 height 20
click at [1347, 692] on p "ESOP débloquera de son côté les factures des années :" at bounding box center [1230, 690] width 527 height 20
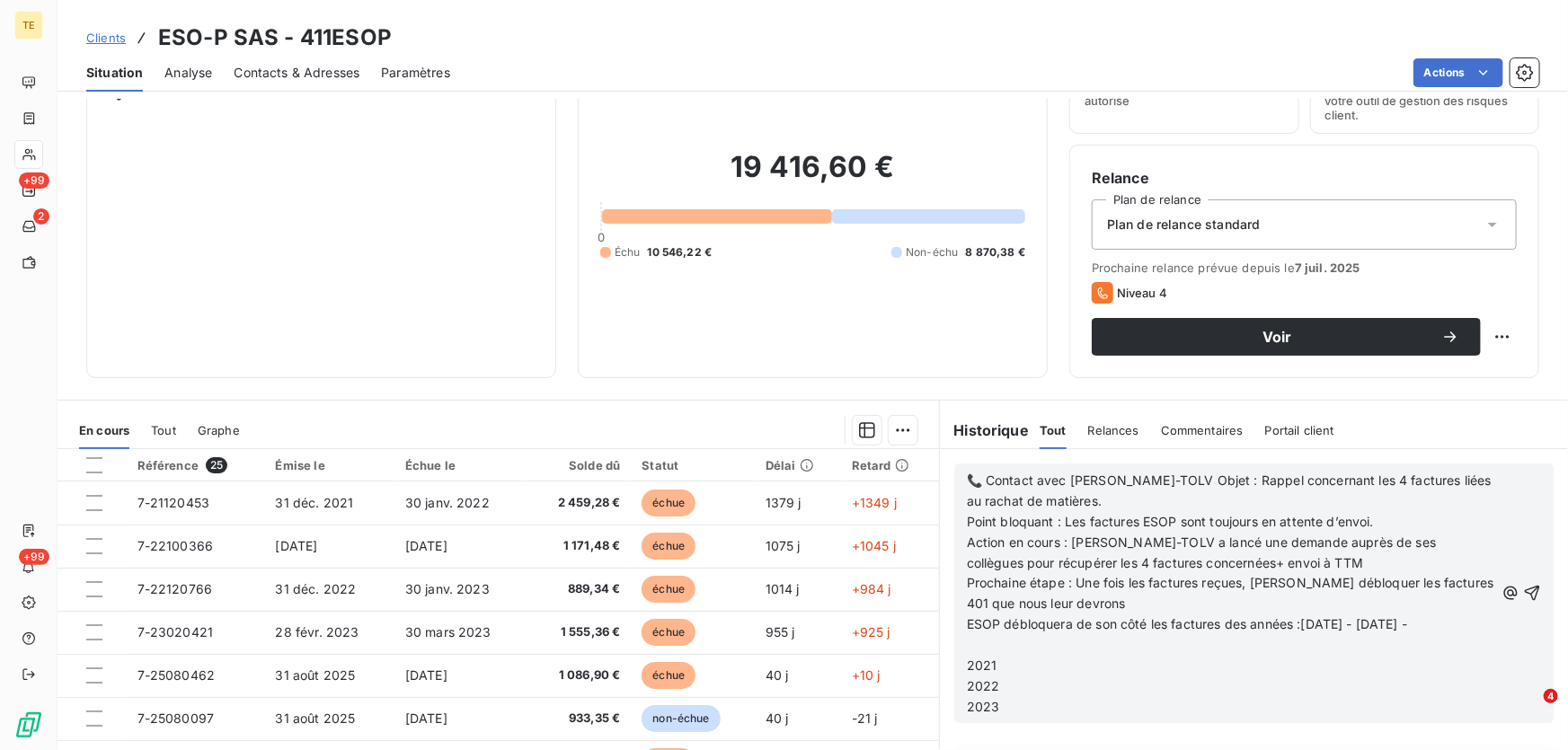
scroll to position [114, 0]
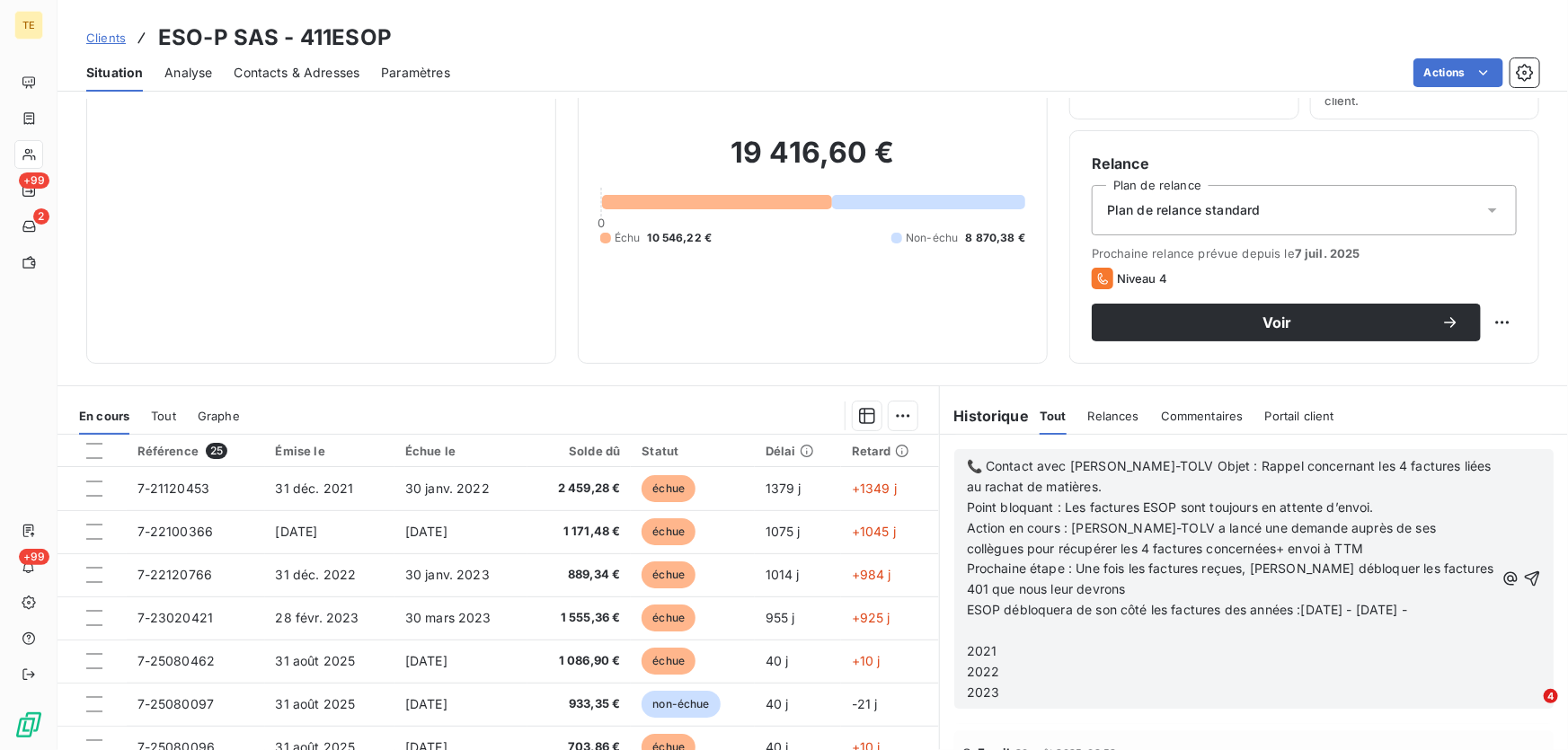
click at [1413, 610] on p "ESOP débloquera de son côté les factures des années :[DATE] - [DATE] -" at bounding box center [1230, 610] width 527 height 20
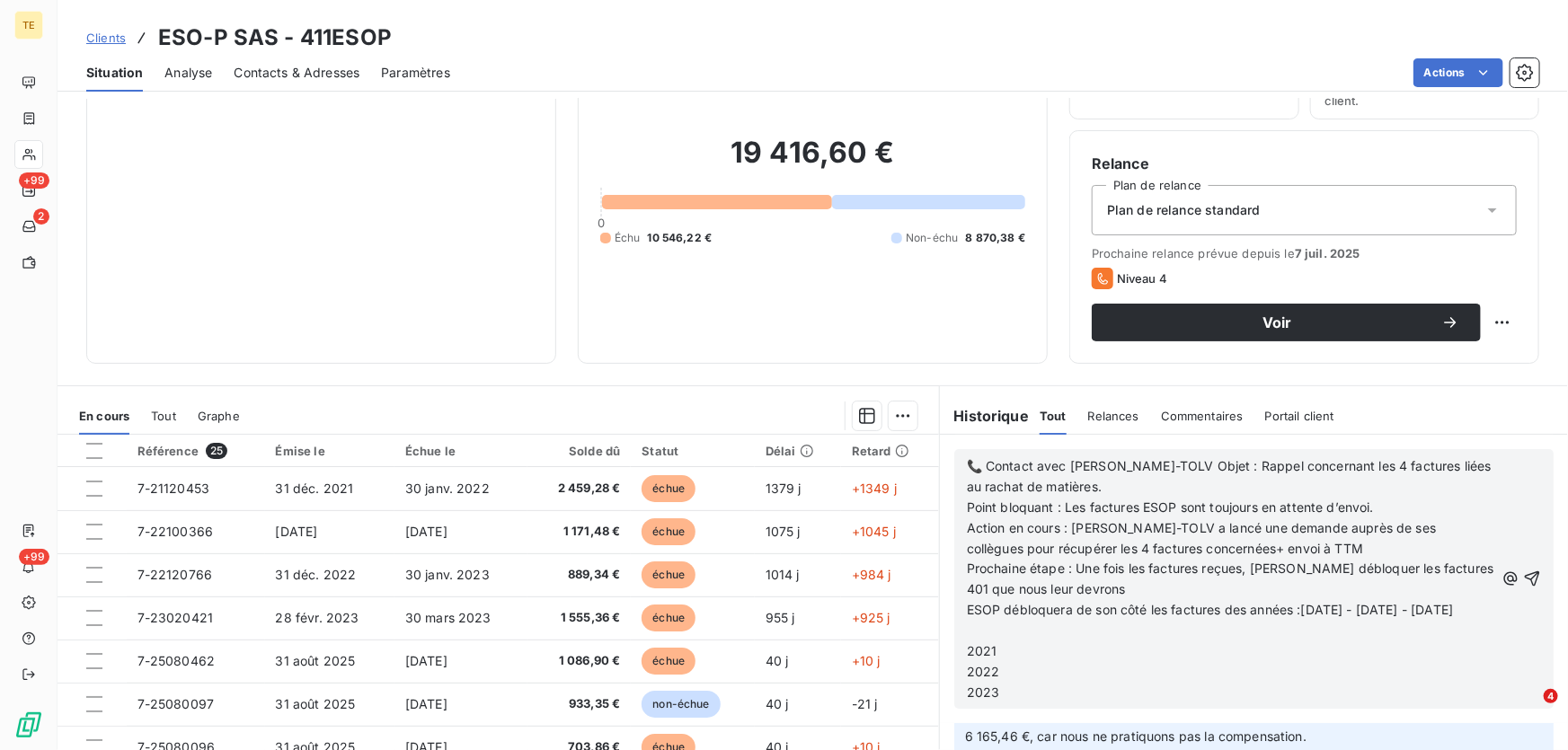
scroll to position [3408, 0]
drag, startPoint x: 1010, startPoint y: 692, endPoint x: 962, endPoint y: 642, distance: 69.3
click at [966, 642] on div "📞 Contact avec [PERSON_NAME]-TOLV Objet : Rappel concernant les 4 factures liée…" at bounding box center [1230, 580] width 527 height 247
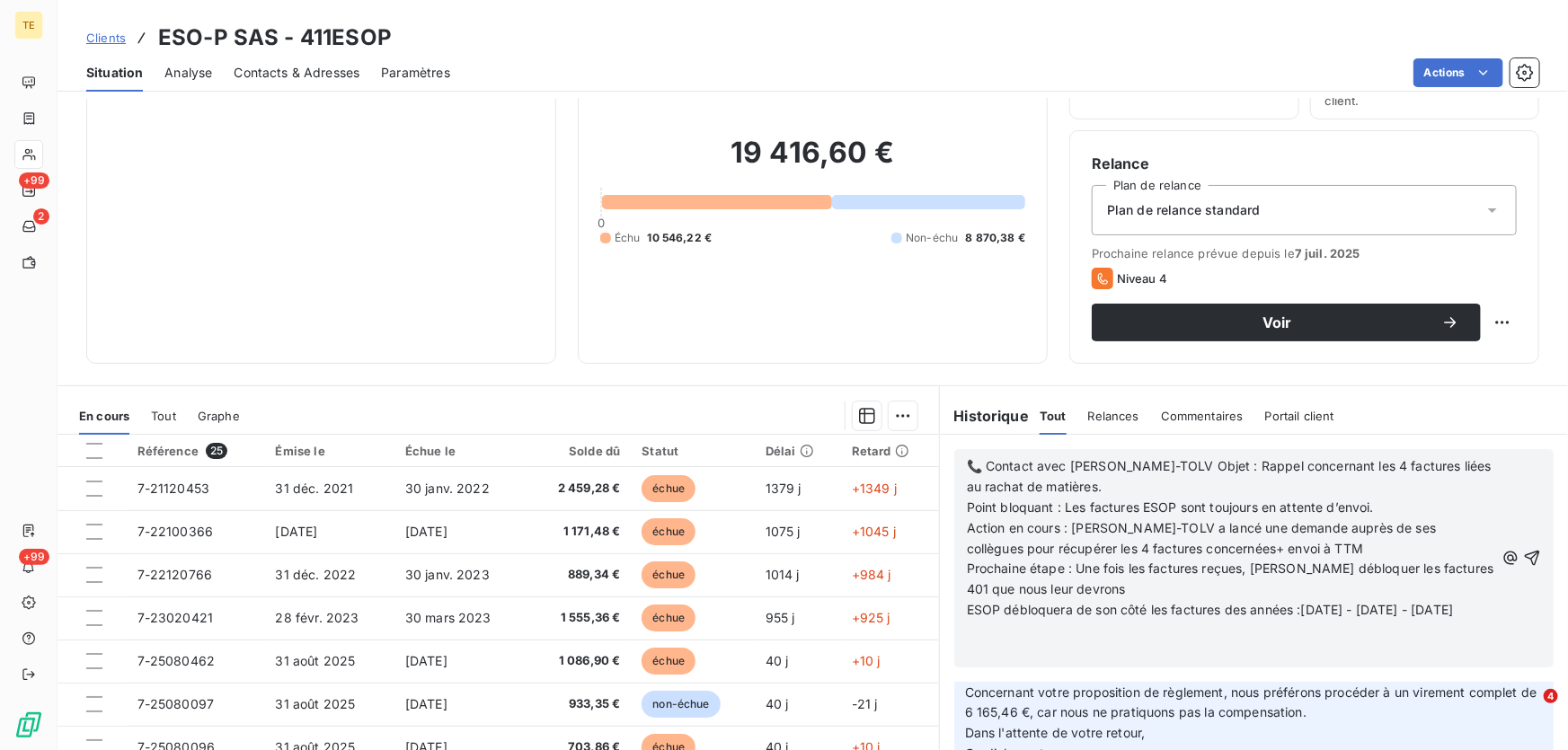
click at [983, 631] on p "﻿" at bounding box center [1230, 631] width 527 height 20
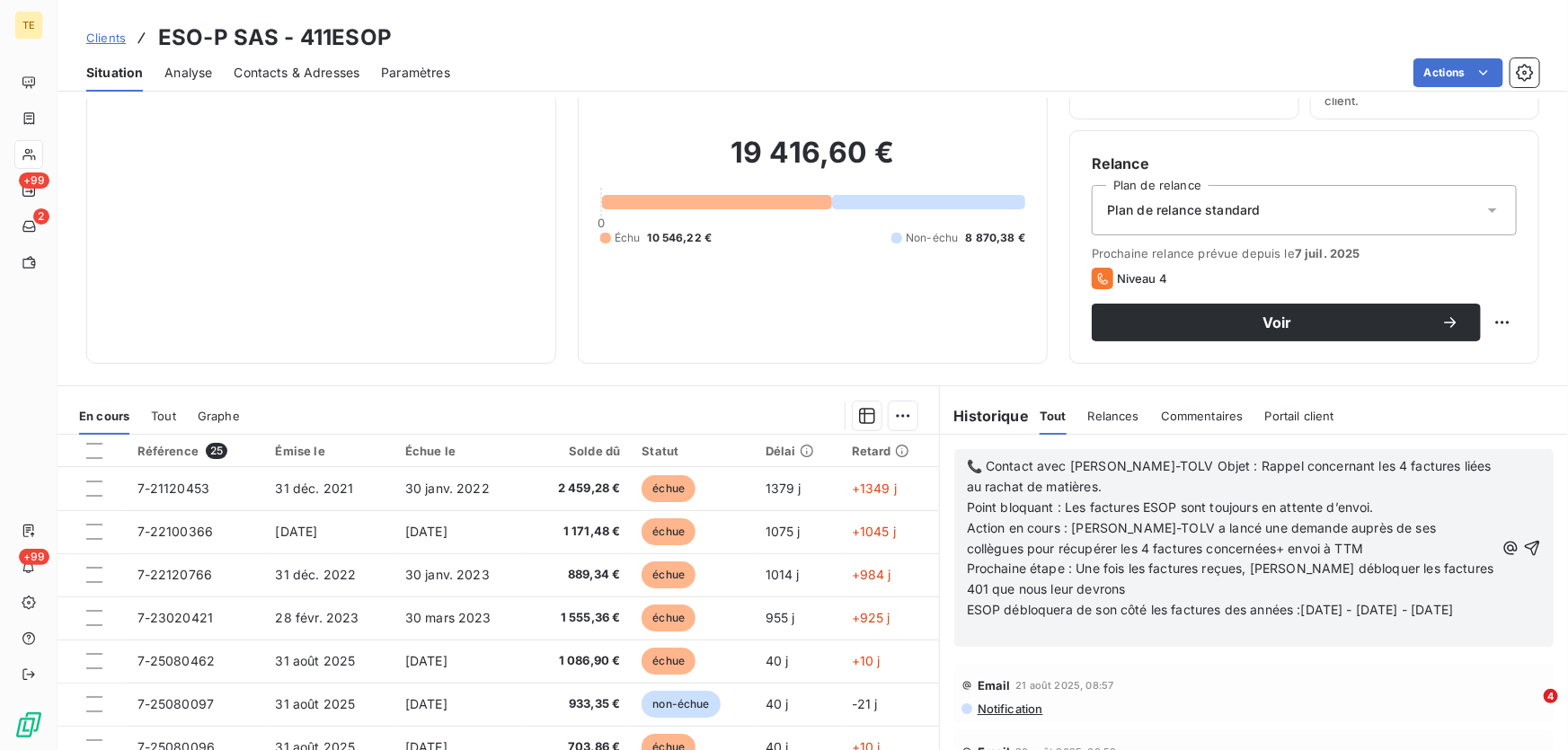
scroll to position [3101, 0]
click at [1395, 508] on p "Point bloquant : Les factures ESOP sont toujours en attente d’envoi." at bounding box center [1230, 508] width 527 height 20
click at [1315, 549] on p "Action en cours : [PERSON_NAME]-TOLV a lancé une demande auprès de ses collègue…" at bounding box center [1230, 539] width 527 height 41
click at [1295, 610] on span "ESOP débloquera de son côté les factures des années :[DATE] - [DATE] - [DATE]" at bounding box center [1210, 609] width 487 height 16
click at [1525, 546] on icon "button" at bounding box center [1532, 548] width 16 height 16
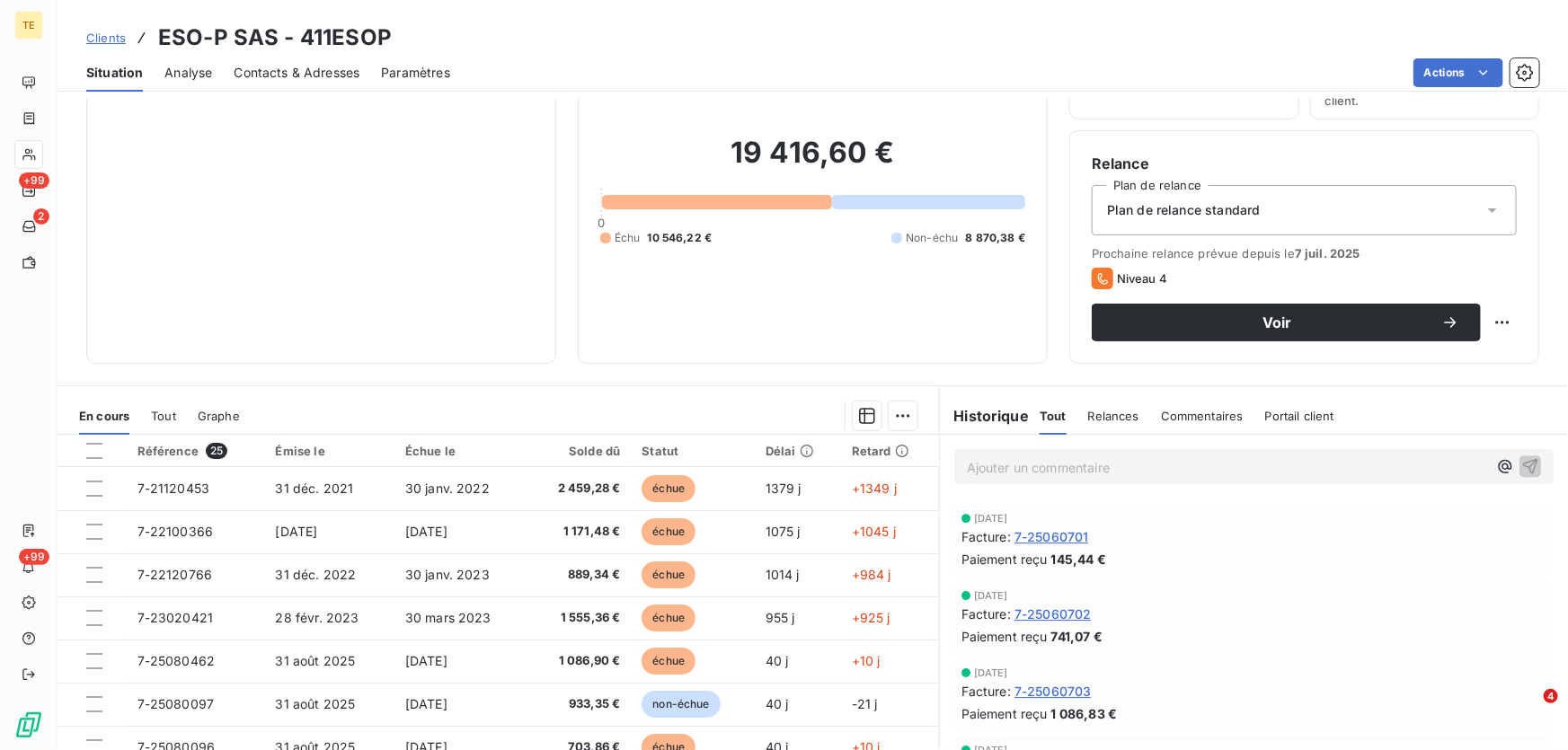
scroll to position [3168, 0]
click at [1120, 416] on span "Relances" at bounding box center [1114, 416] width 52 height 15
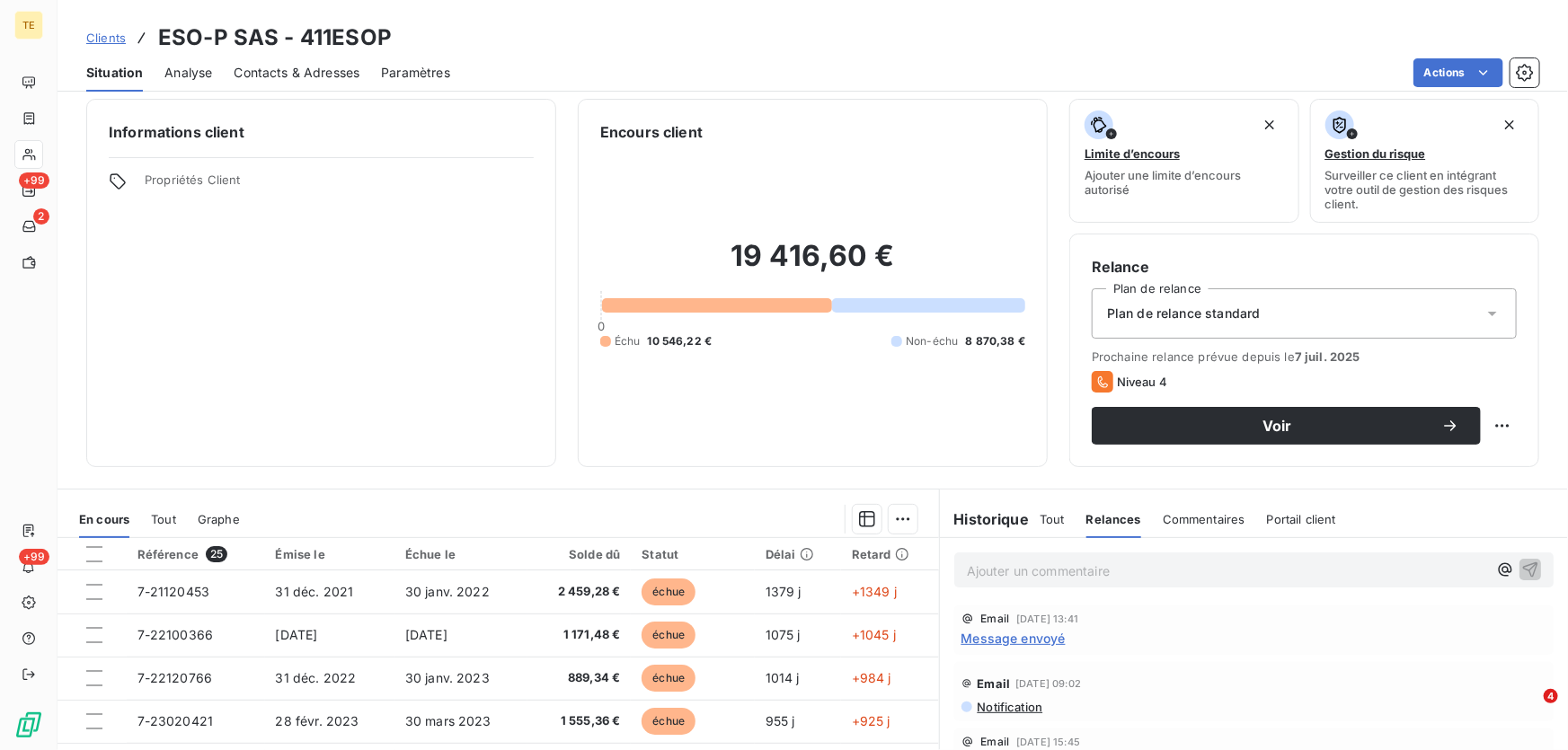
scroll to position [0, 0]
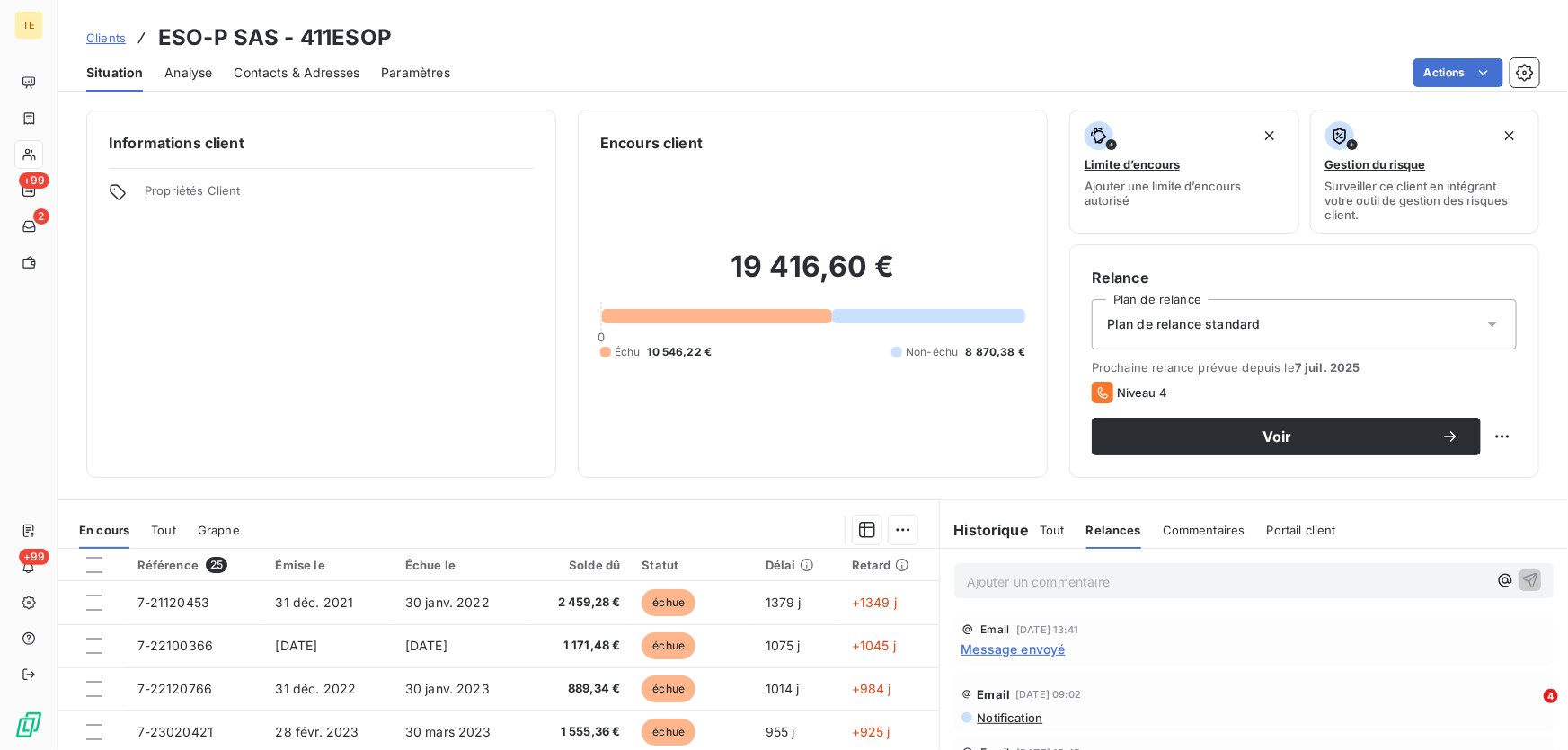
click at [1044, 523] on span "Tout" at bounding box center [1051, 531] width 25 height 15
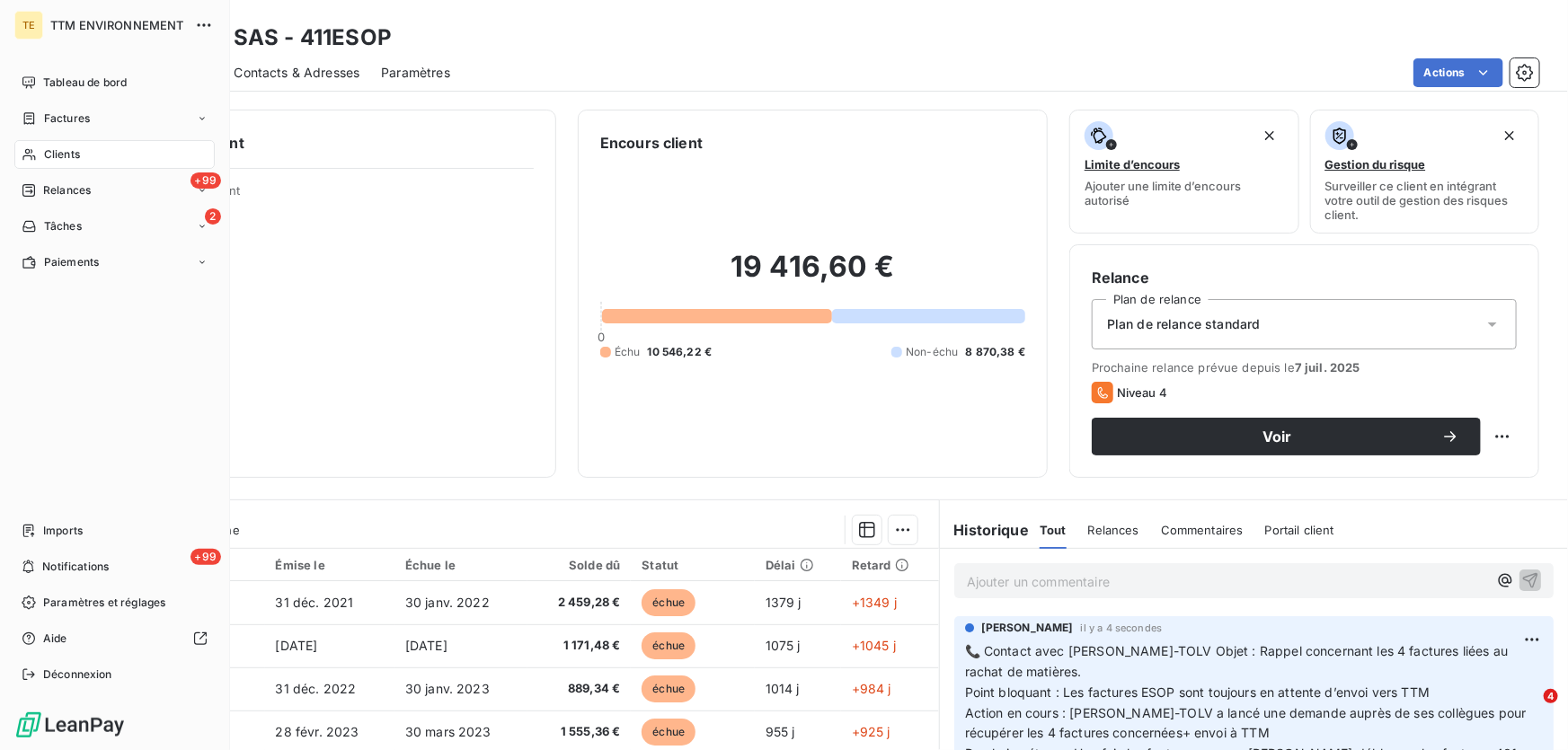
click at [63, 153] on span "Clients" at bounding box center [62, 155] width 36 height 17
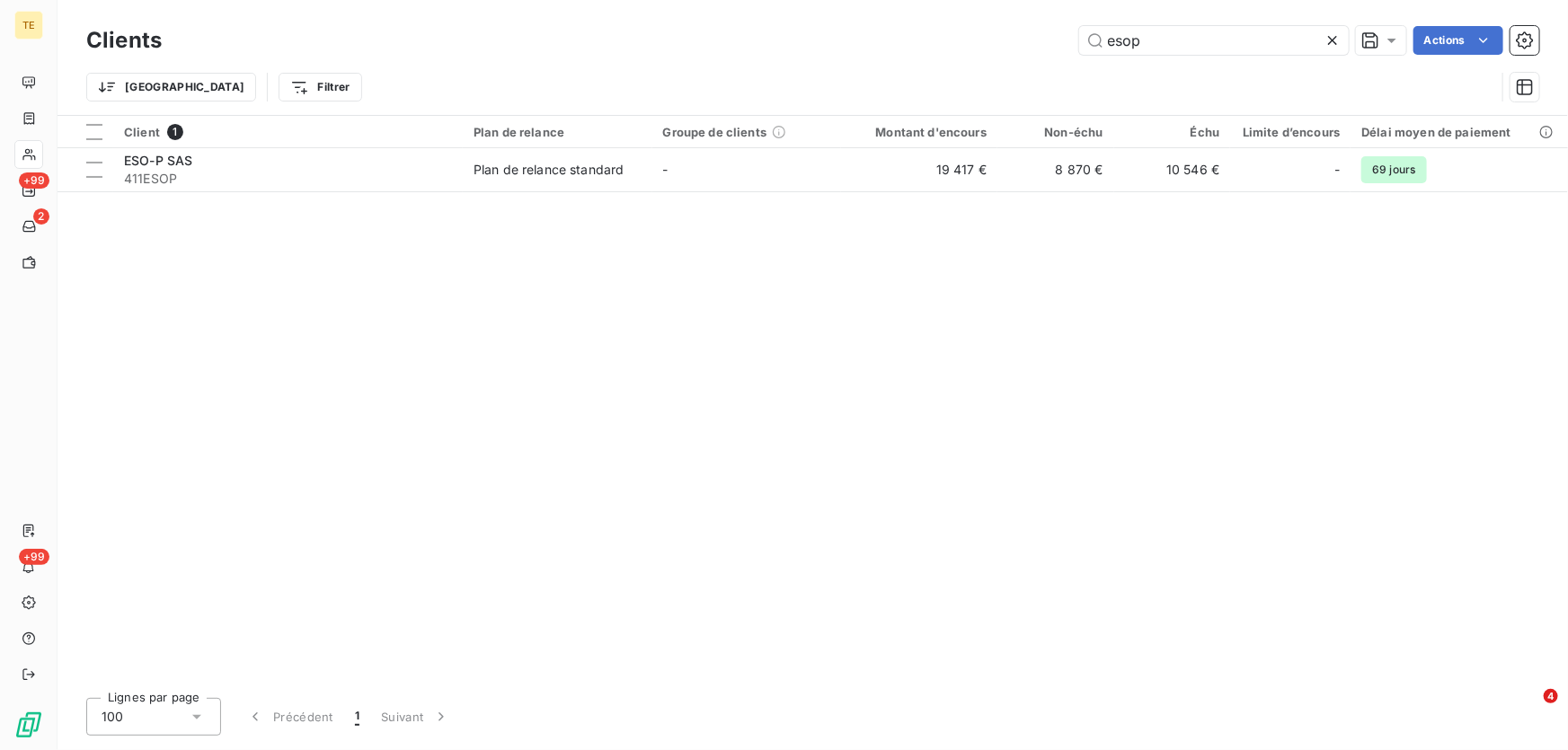
drag, startPoint x: 1176, startPoint y: 42, endPoint x: 1024, endPoint y: 46, distance: 152.1
click at [1024, 46] on div "esop Actions" at bounding box center [861, 40] width 1356 height 29
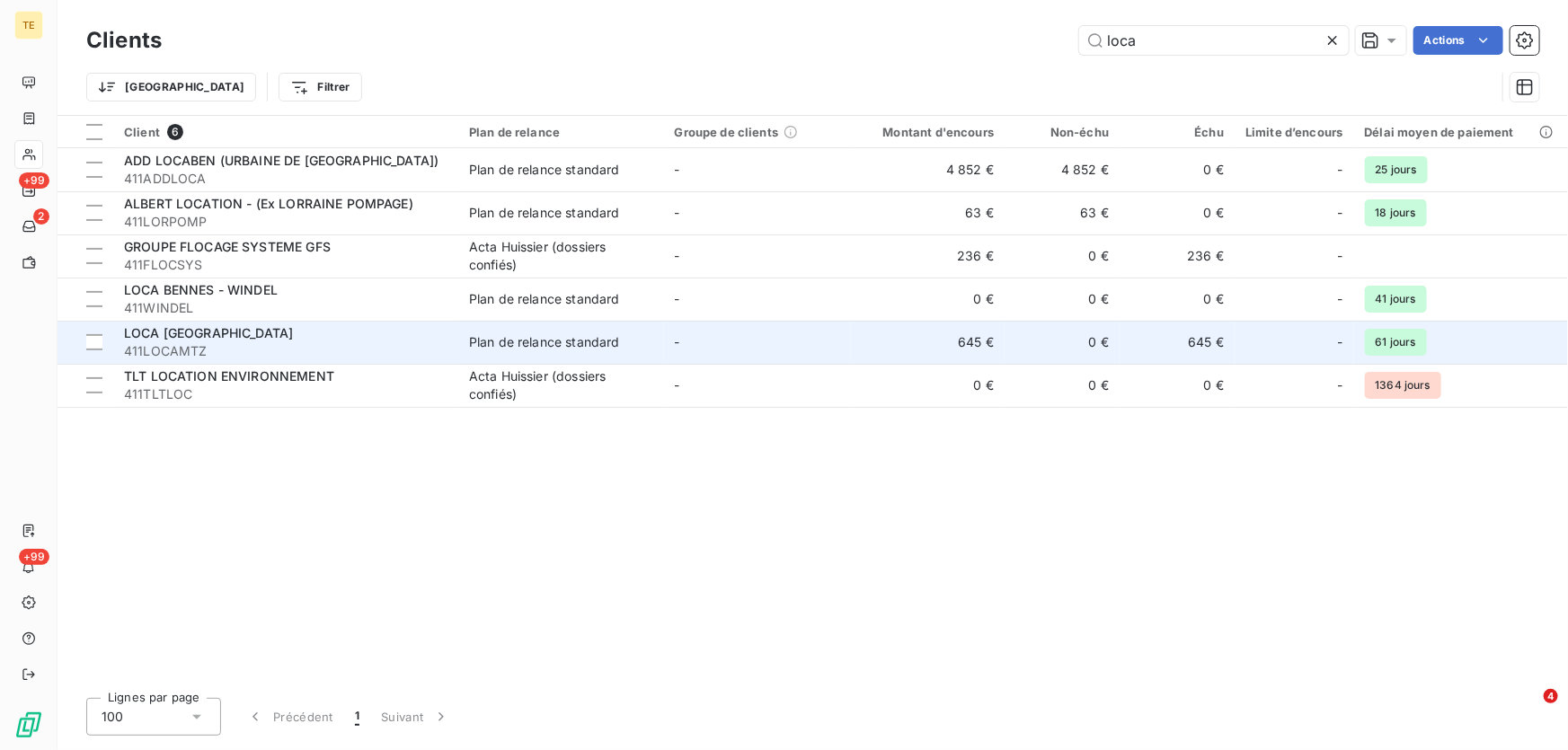
type input "loca"
click at [151, 341] on div "LOCA [GEOGRAPHIC_DATA]" at bounding box center [286, 334] width 323 height 18
